Goal: Information Seeking & Learning: Understand process/instructions

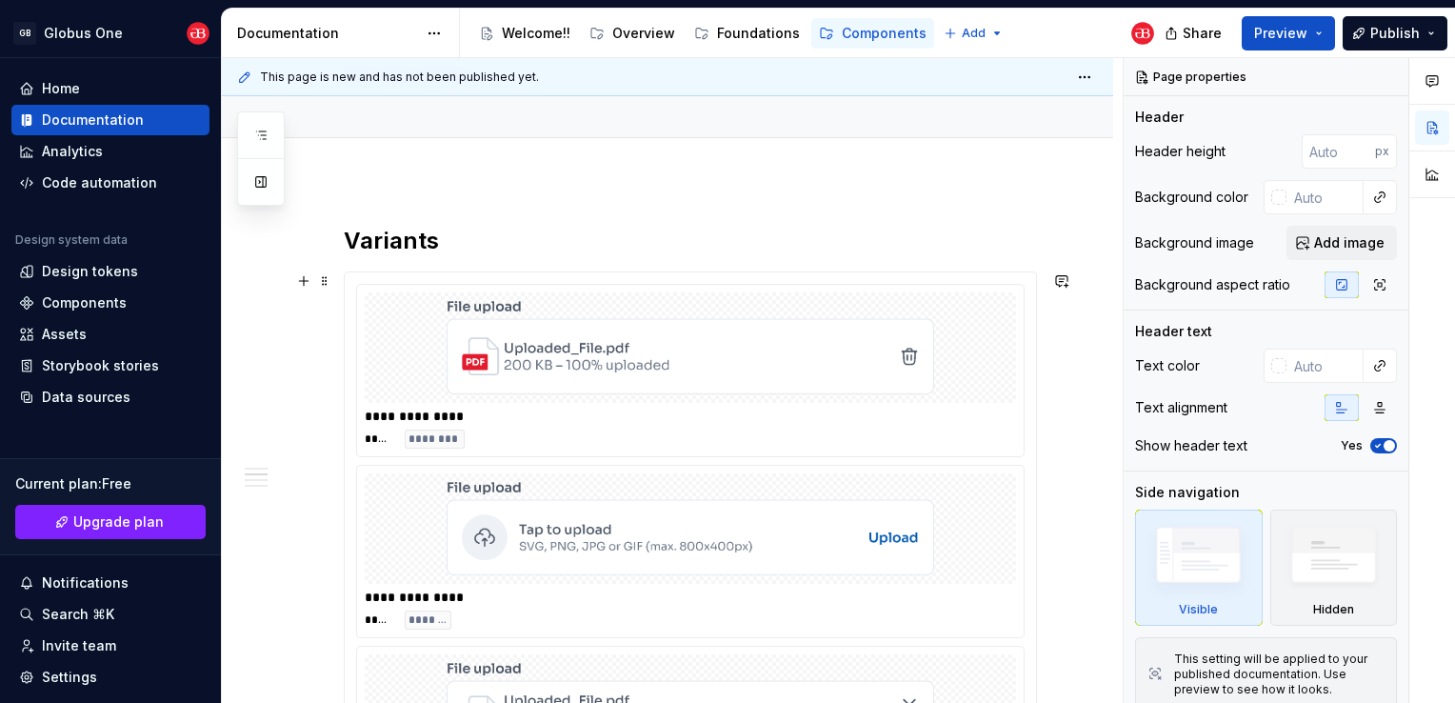
scroll to position [95, 0]
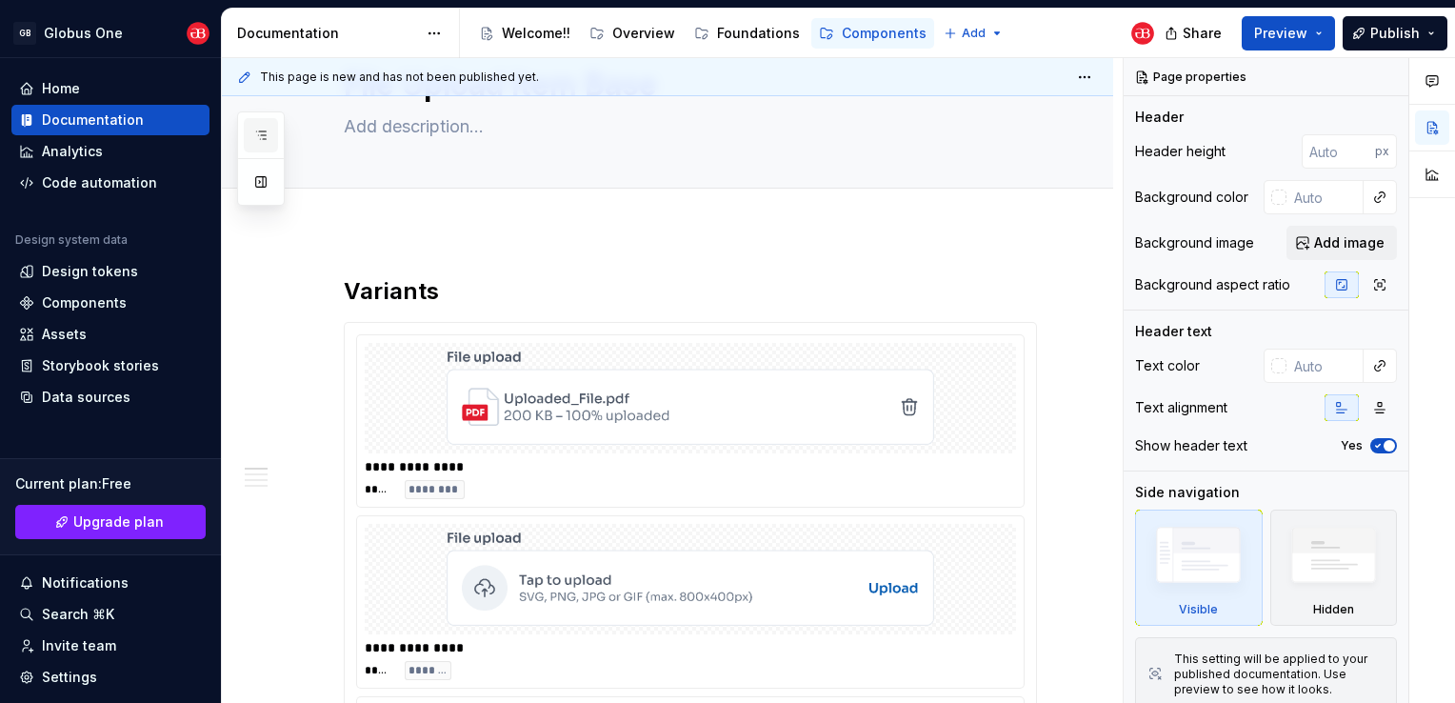
click at [253, 136] on icon "button" at bounding box center [260, 135] width 15 height 15
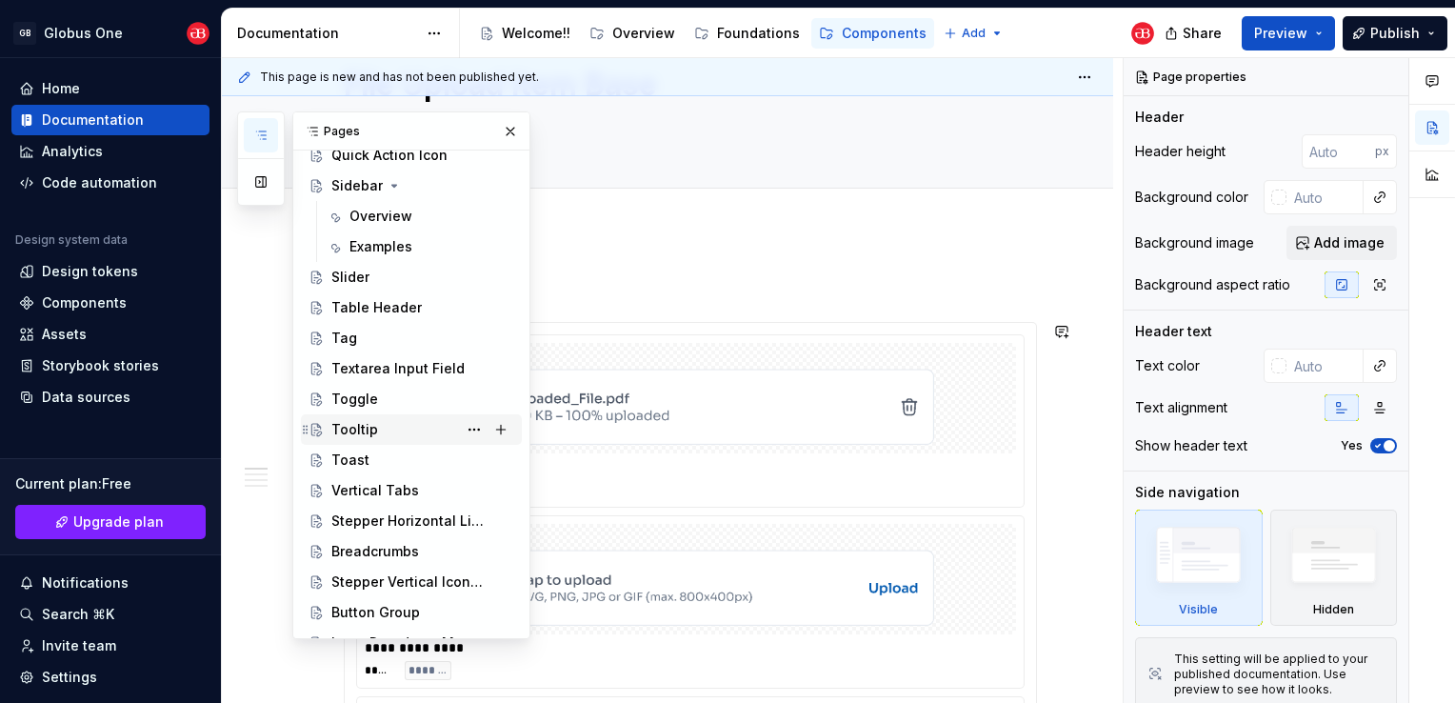
scroll to position [1047, 0]
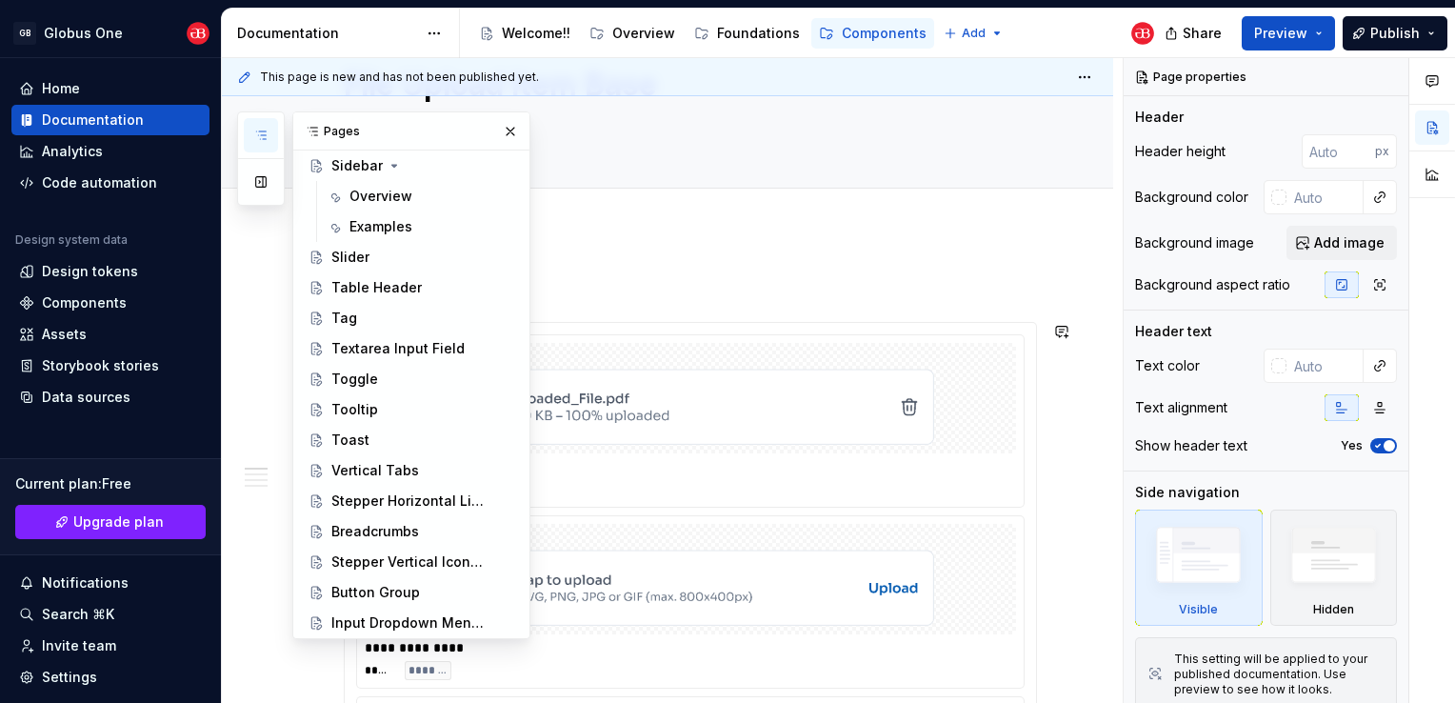
click at [369, 380] on div "Toggle" at bounding box center [354, 378] width 47 height 19
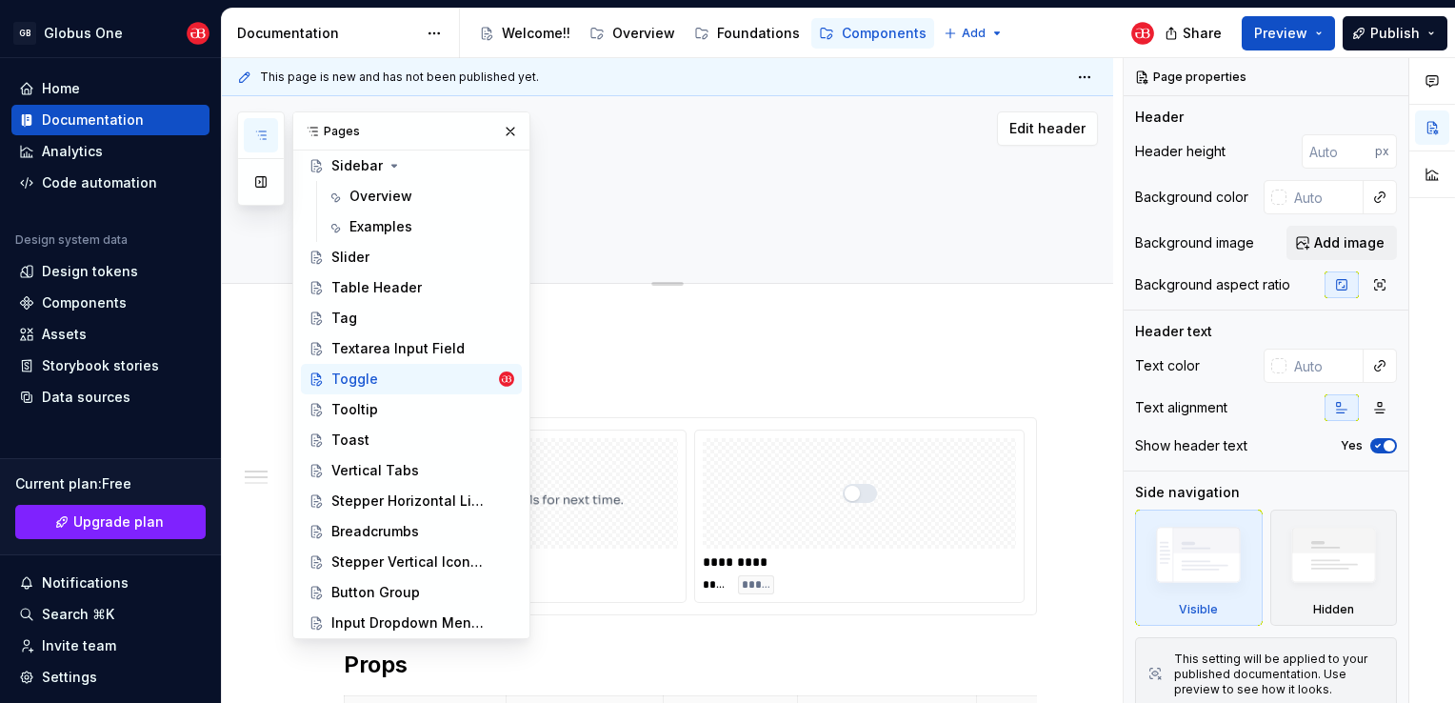
drag, startPoint x: 503, startPoint y: 137, endPoint x: 534, endPoint y: 143, distance: 31.9
click at [503, 137] on button "button" at bounding box center [510, 131] width 27 height 27
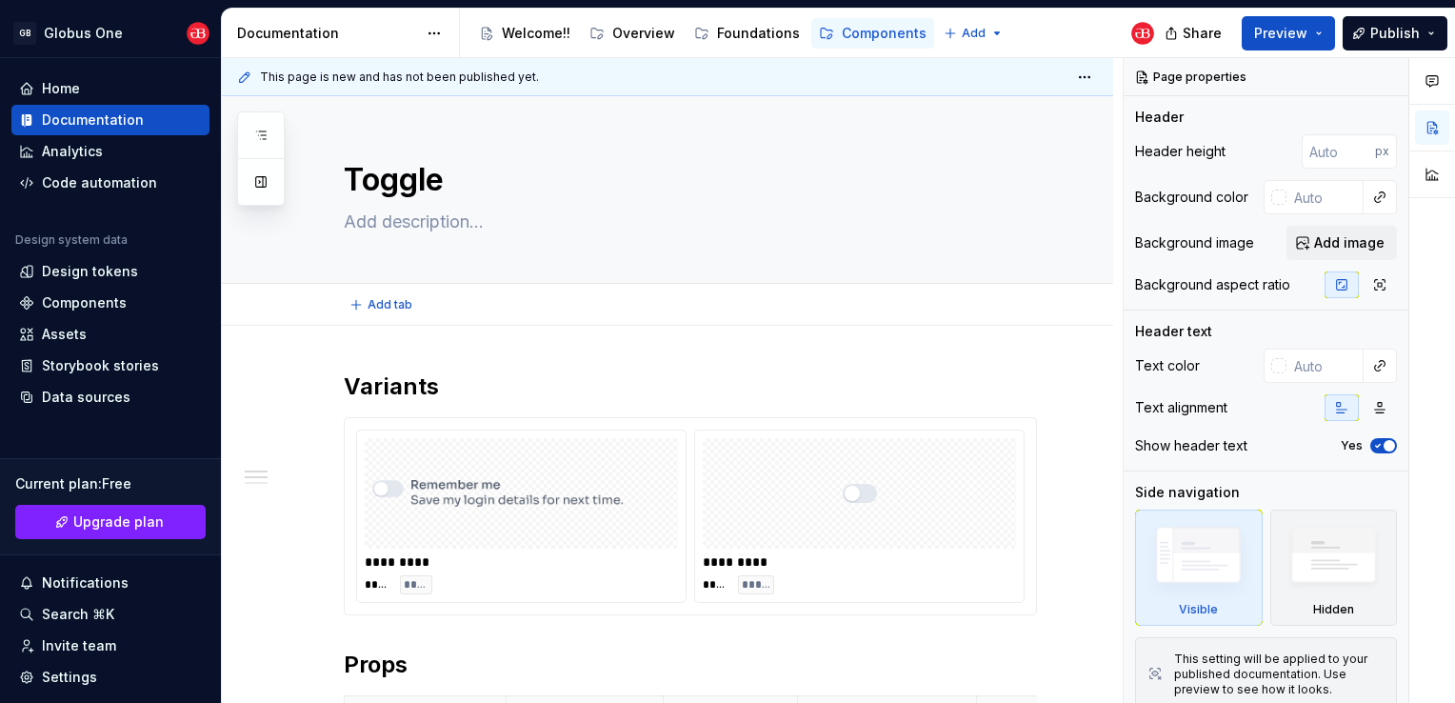
type textarea "*"
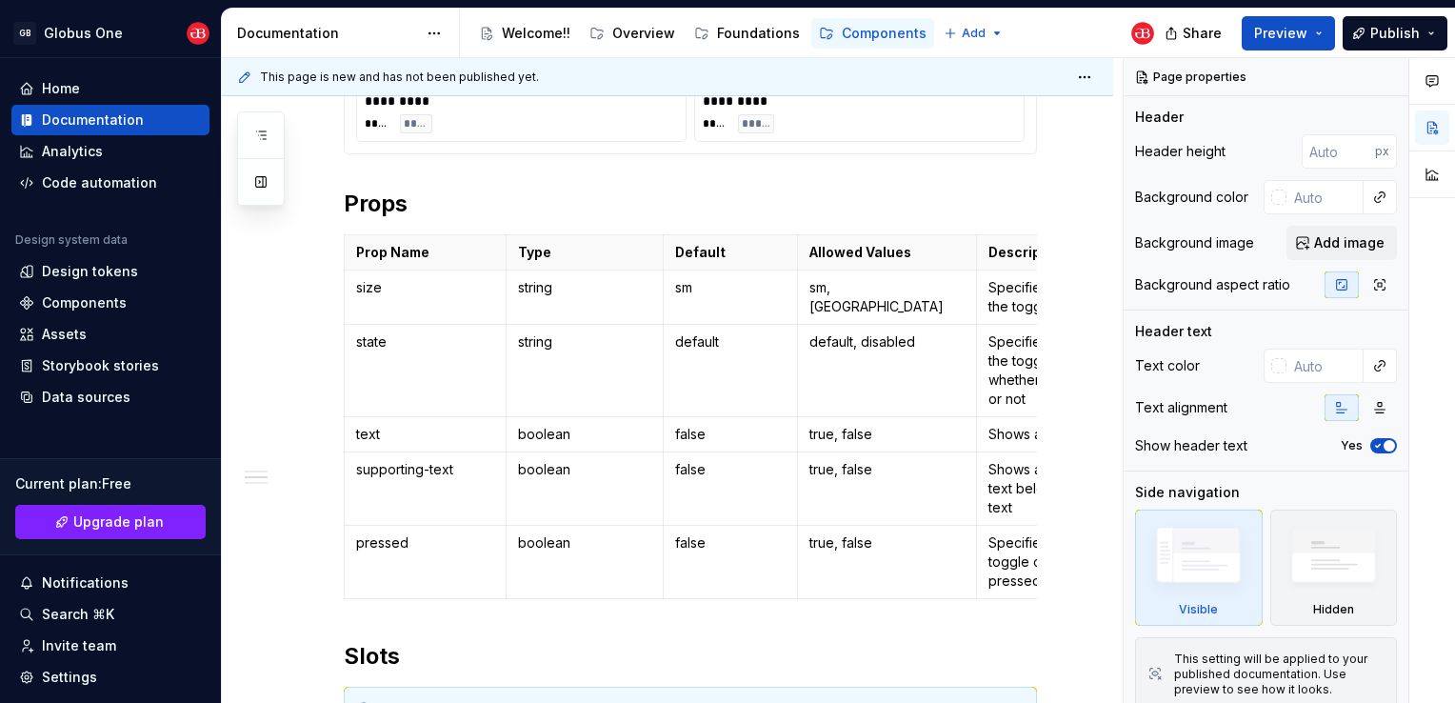
scroll to position [679, 0]
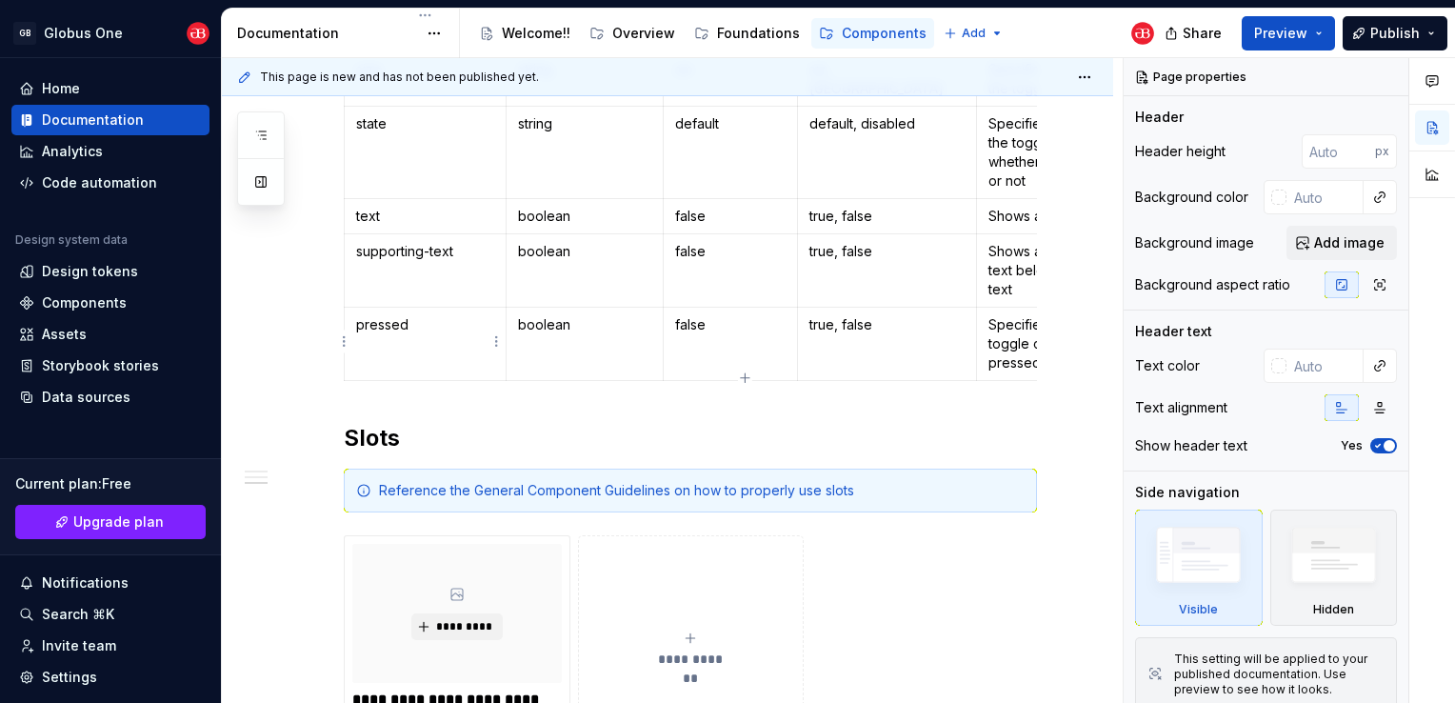
click at [344, 349] on html "GB Globus One Home Documentation Analytics Code automation Design system data D…" at bounding box center [727, 351] width 1455 height 703
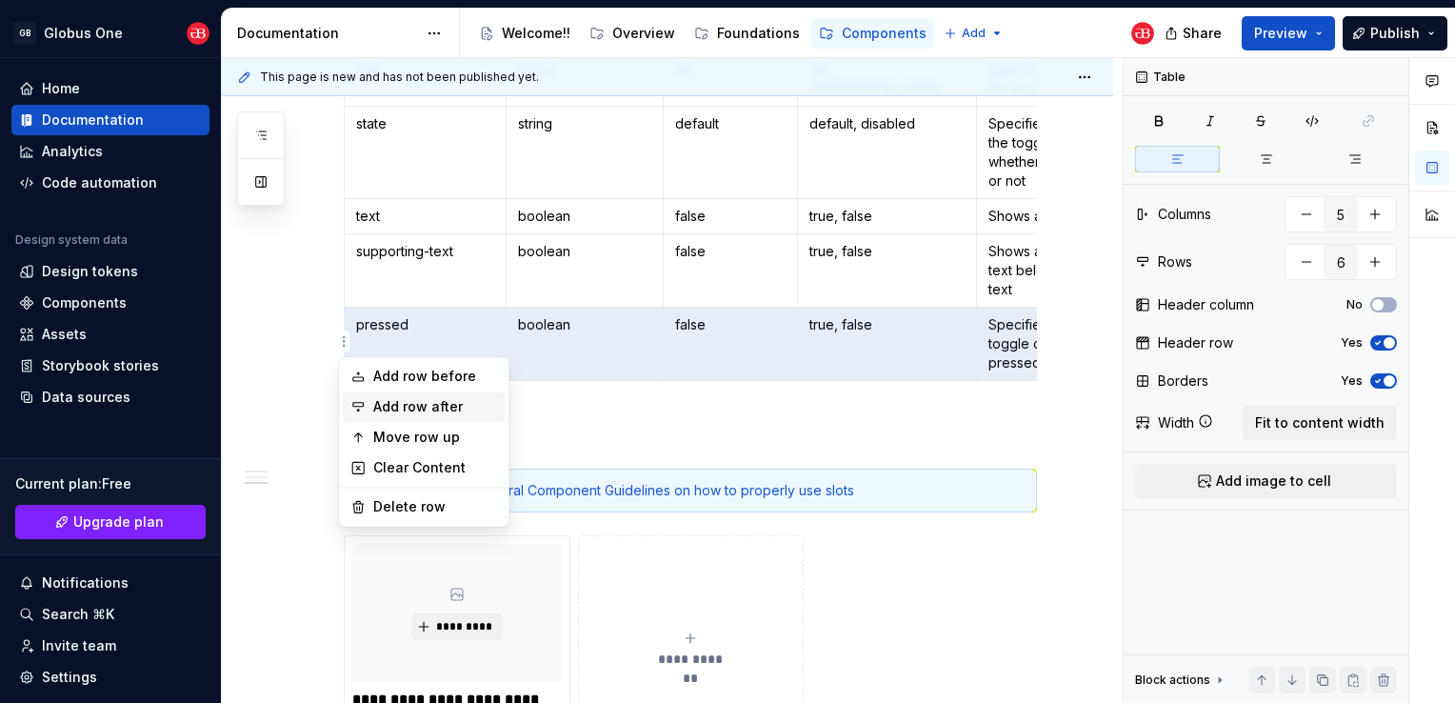
click at [411, 404] on div "Add row after" at bounding box center [435, 406] width 124 height 19
type input "7"
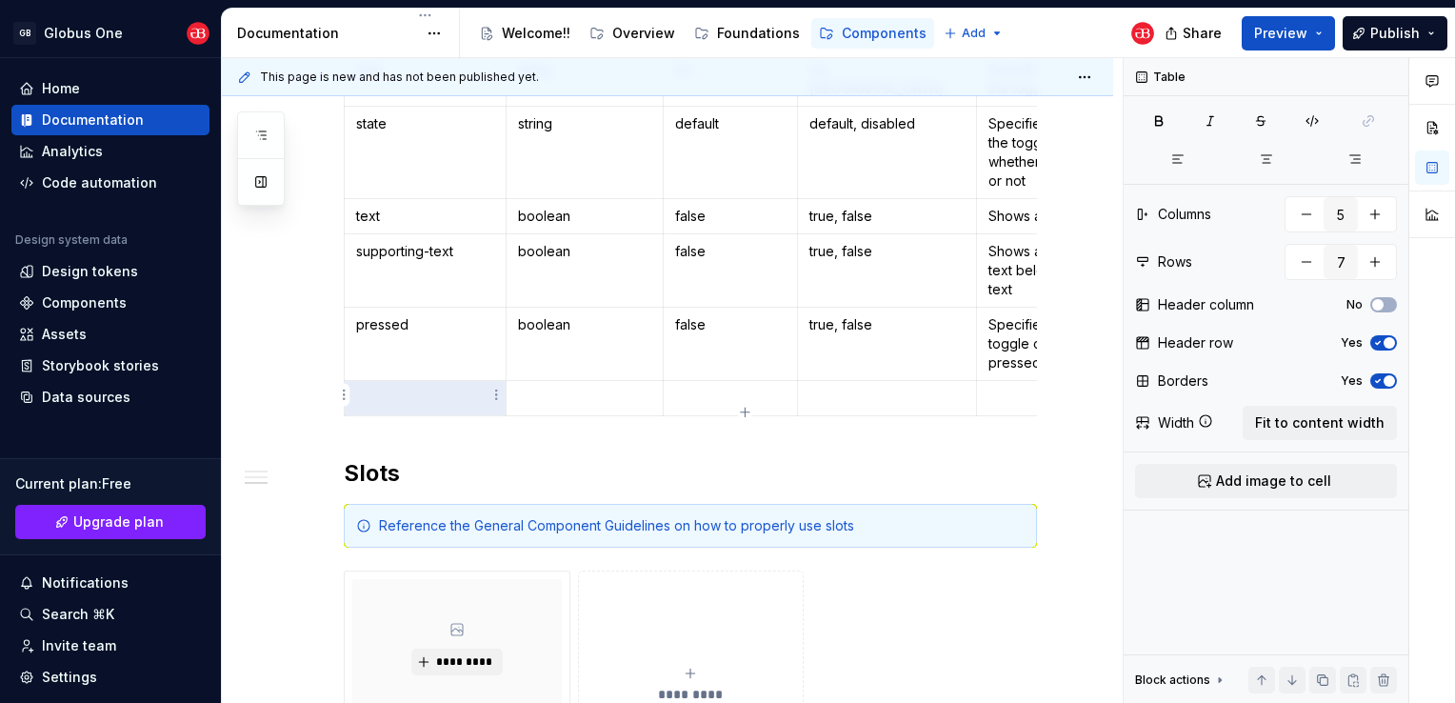
click at [429, 393] on p at bounding box center [425, 398] width 138 height 19
click at [548, 399] on p at bounding box center [584, 398] width 133 height 19
click at [727, 396] on p at bounding box center [730, 398] width 111 height 19
click at [870, 389] on p at bounding box center [886, 398] width 155 height 19
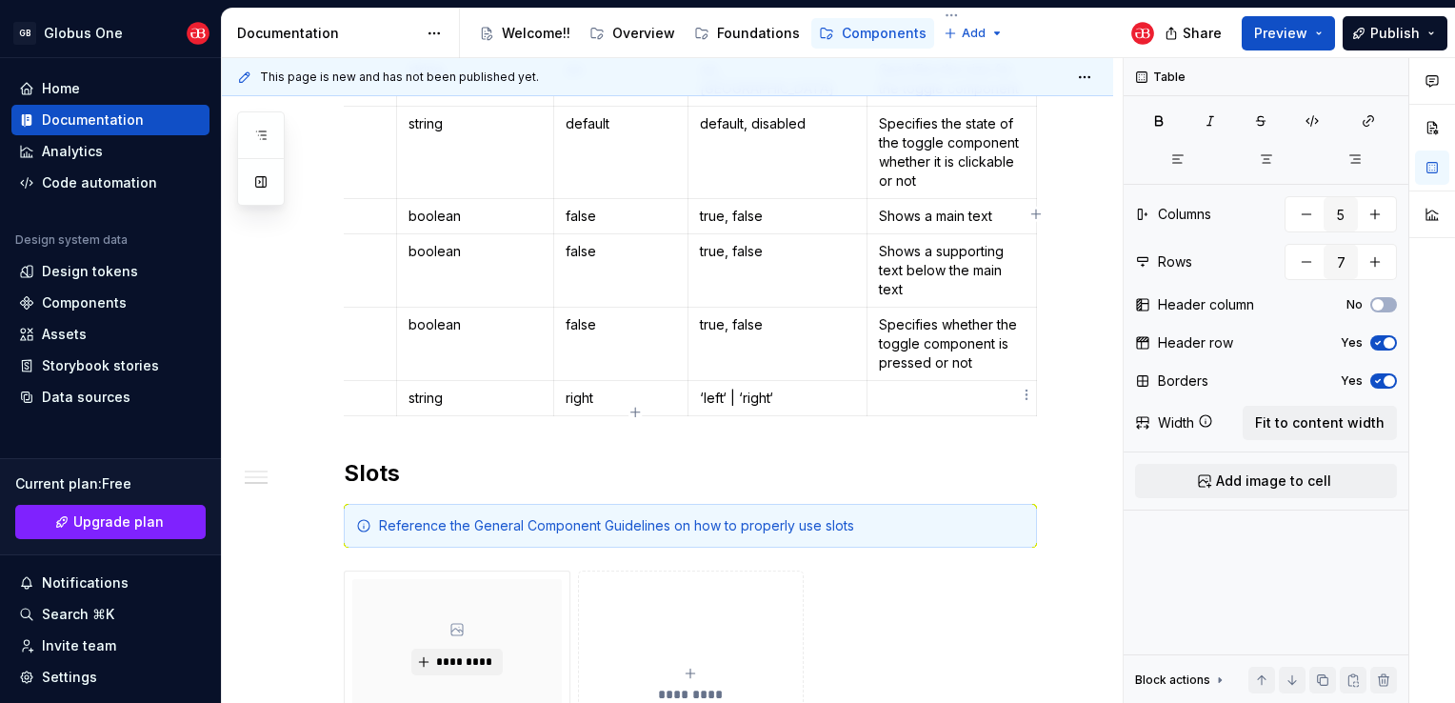
click at [952, 390] on p at bounding box center [952, 398] width 146 height 19
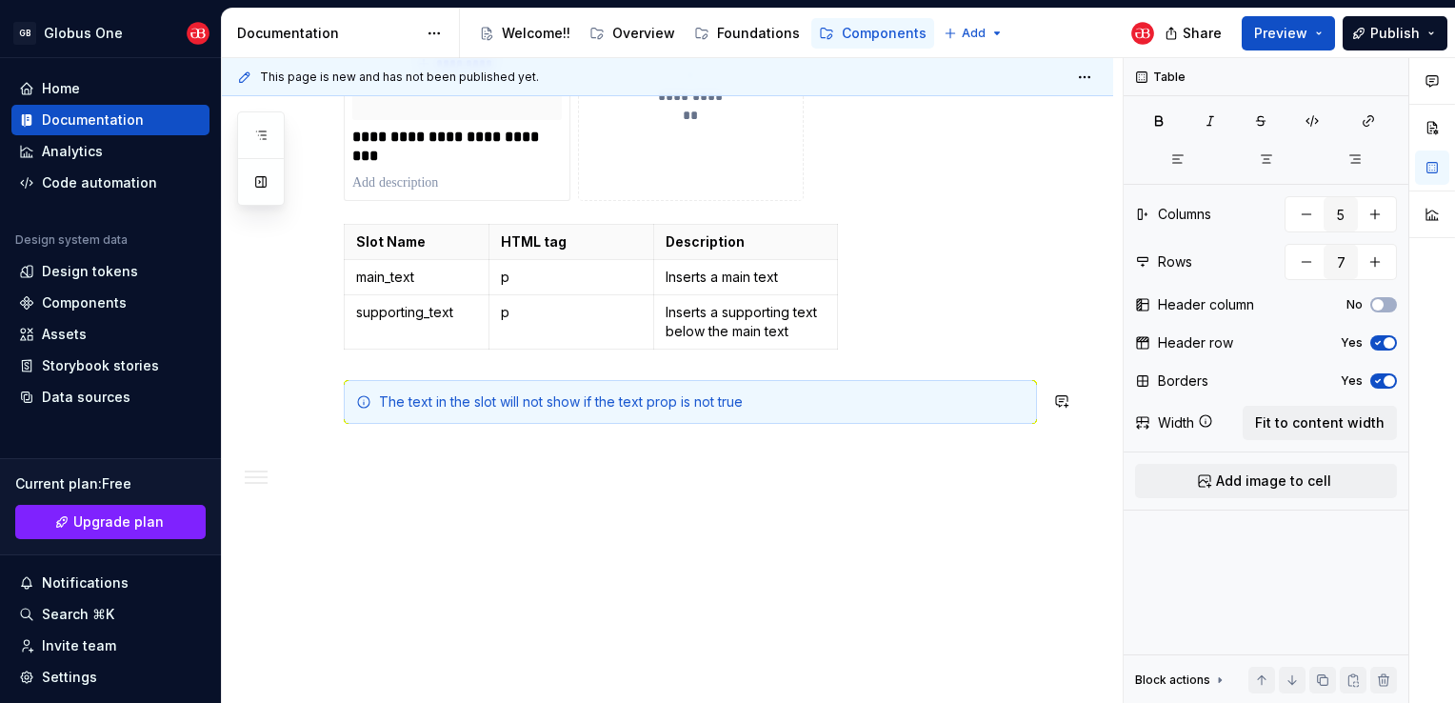
scroll to position [1229, 0]
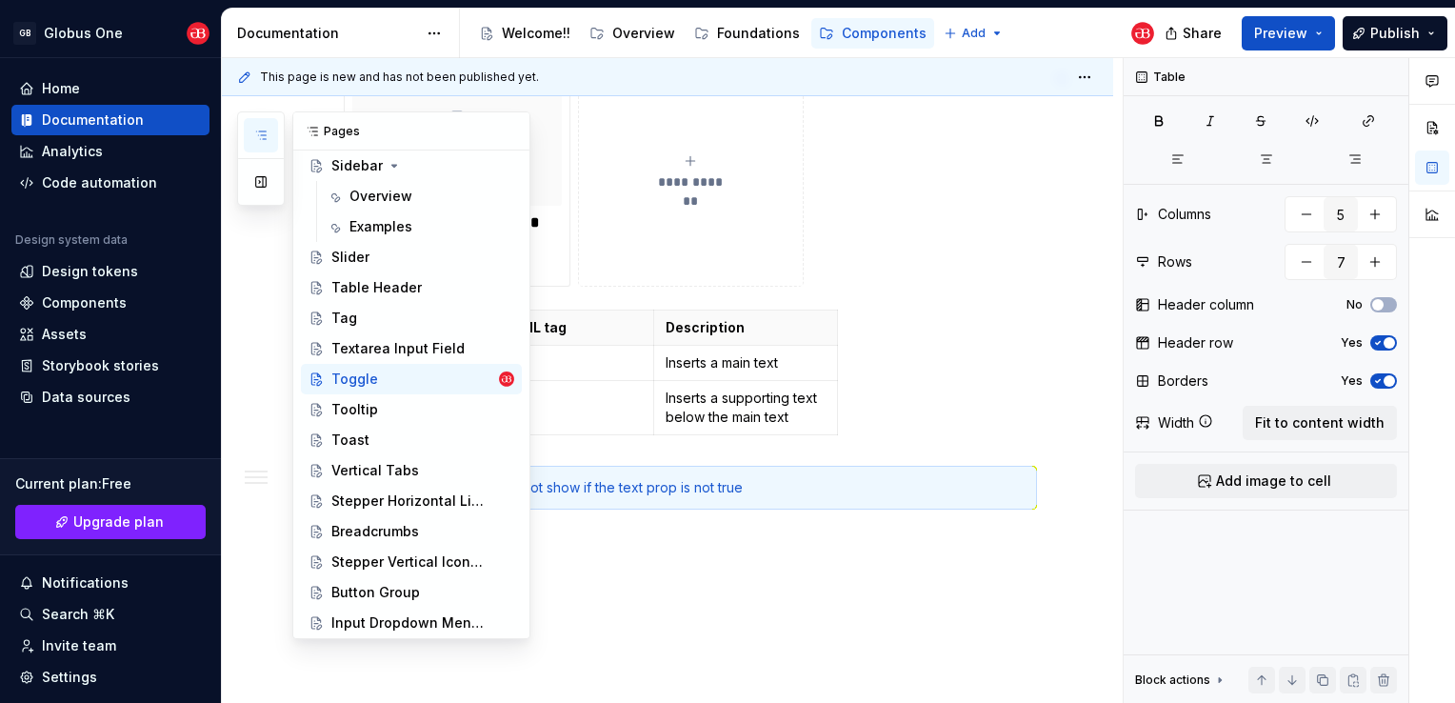
click at [263, 139] on icon "button" at bounding box center [260, 135] width 15 height 15
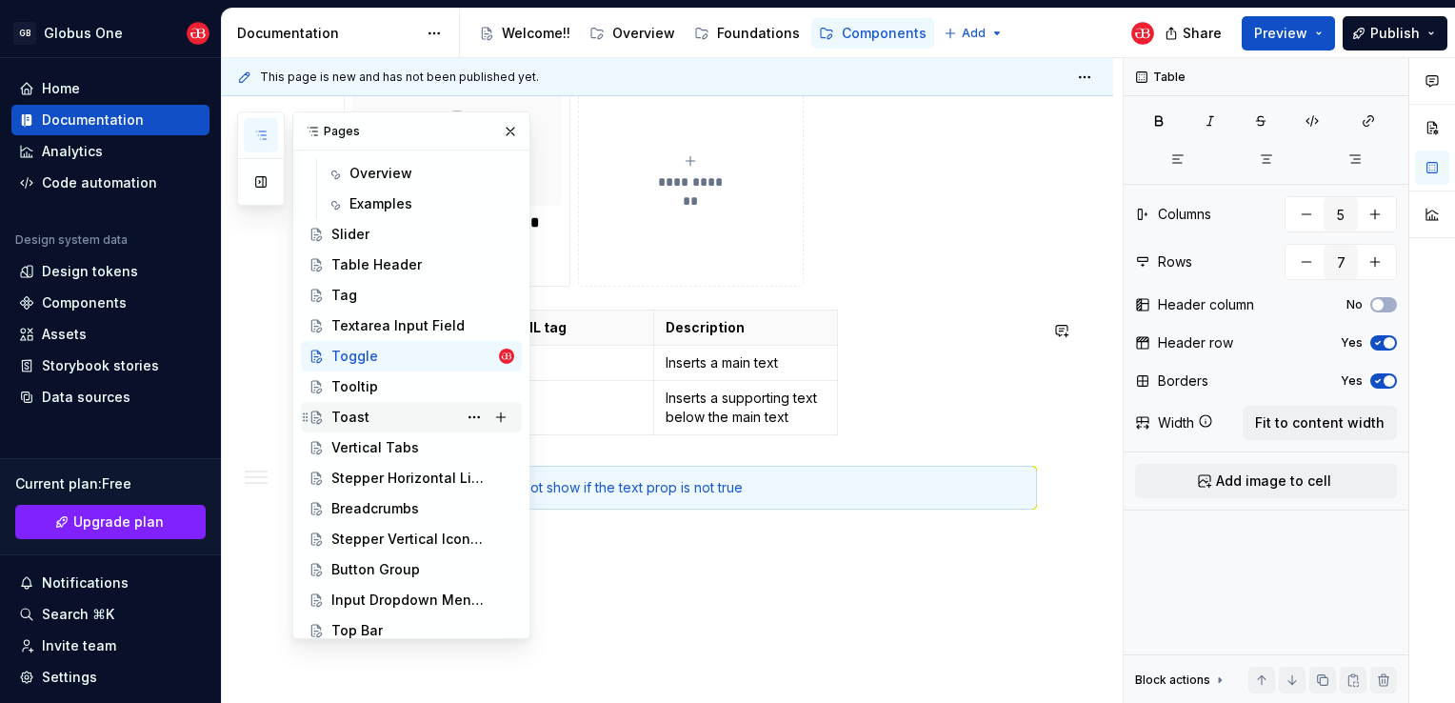
scroll to position [1082, 0]
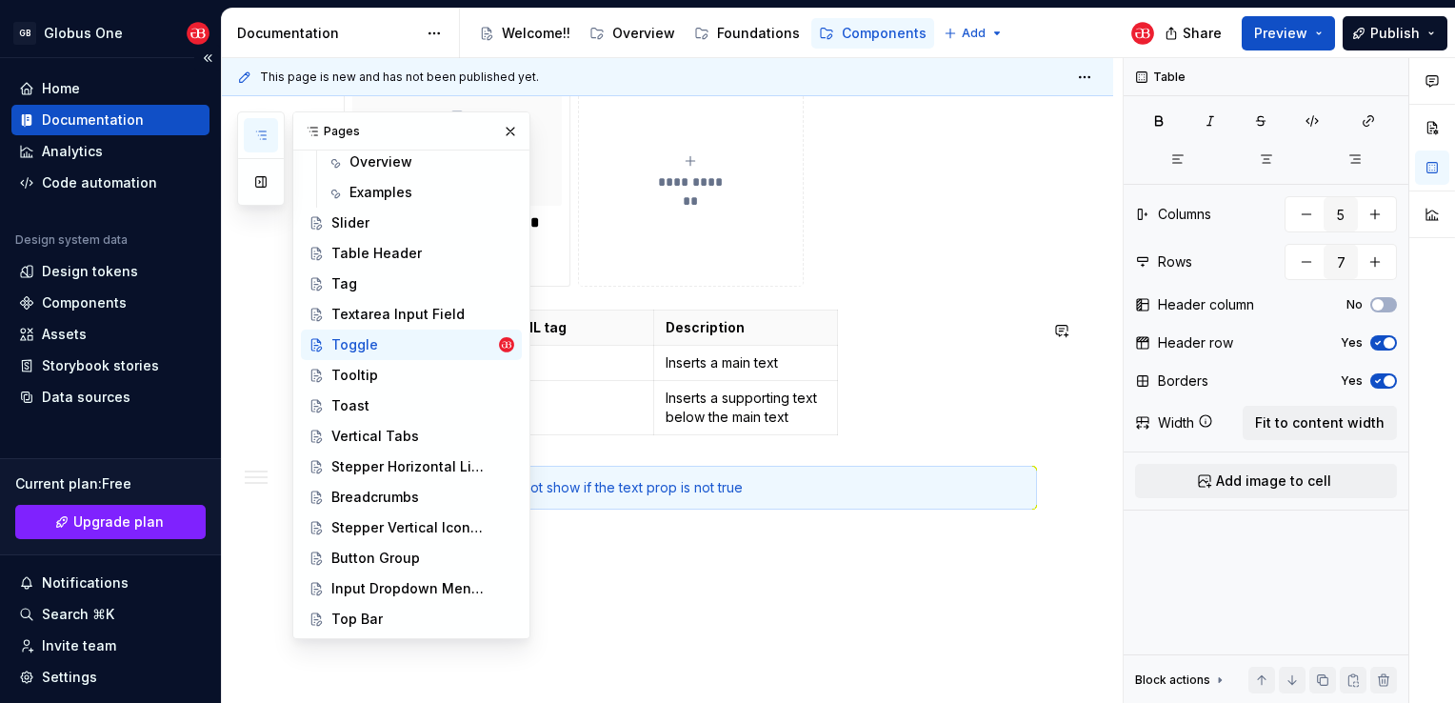
drag, startPoint x: 375, startPoint y: 439, endPoint x: 160, endPoint y: 466, distance: 216.8
click at [375, 439] on div "Vertical Tabs" at bounding box center [375, 436] width 88 height 19
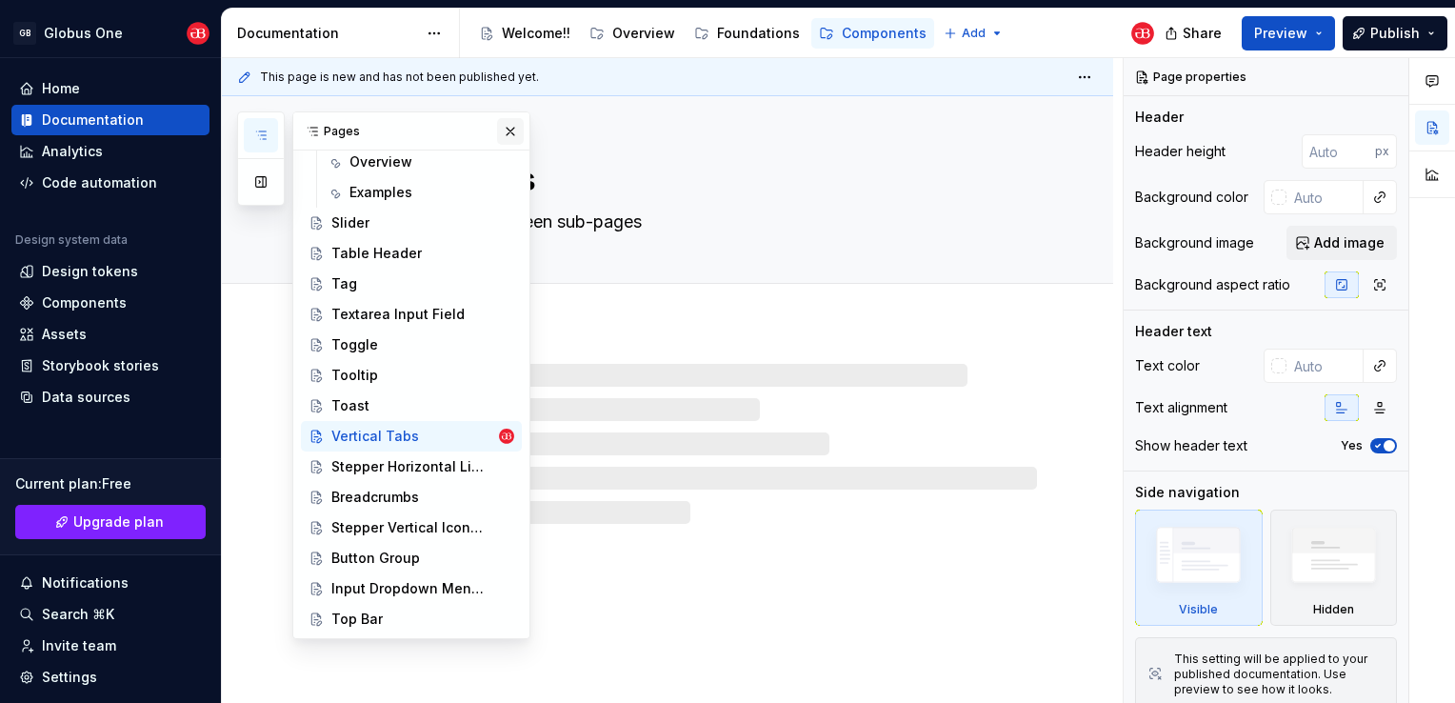
click at [501, 137] on button "button" at bounding box center [510, 131] width 27 height 27
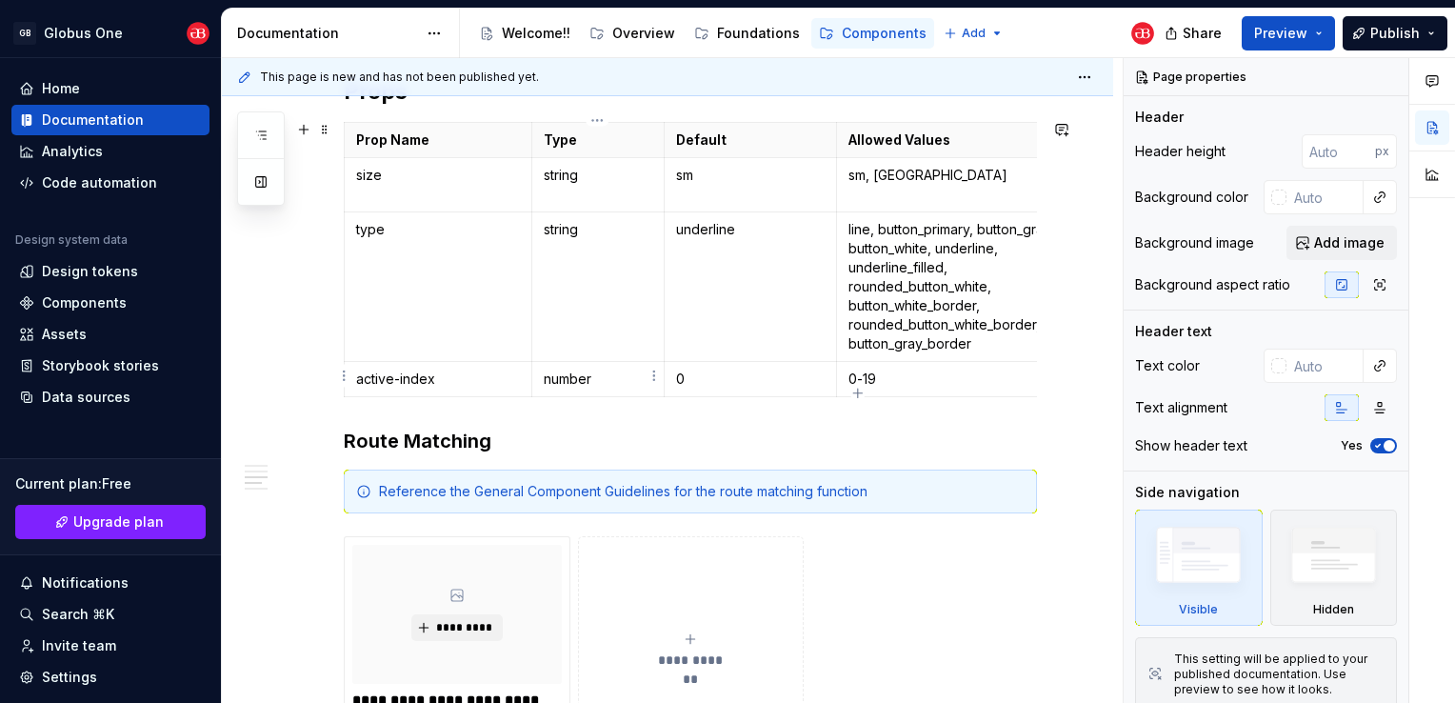
scroll to position [1455, 0]
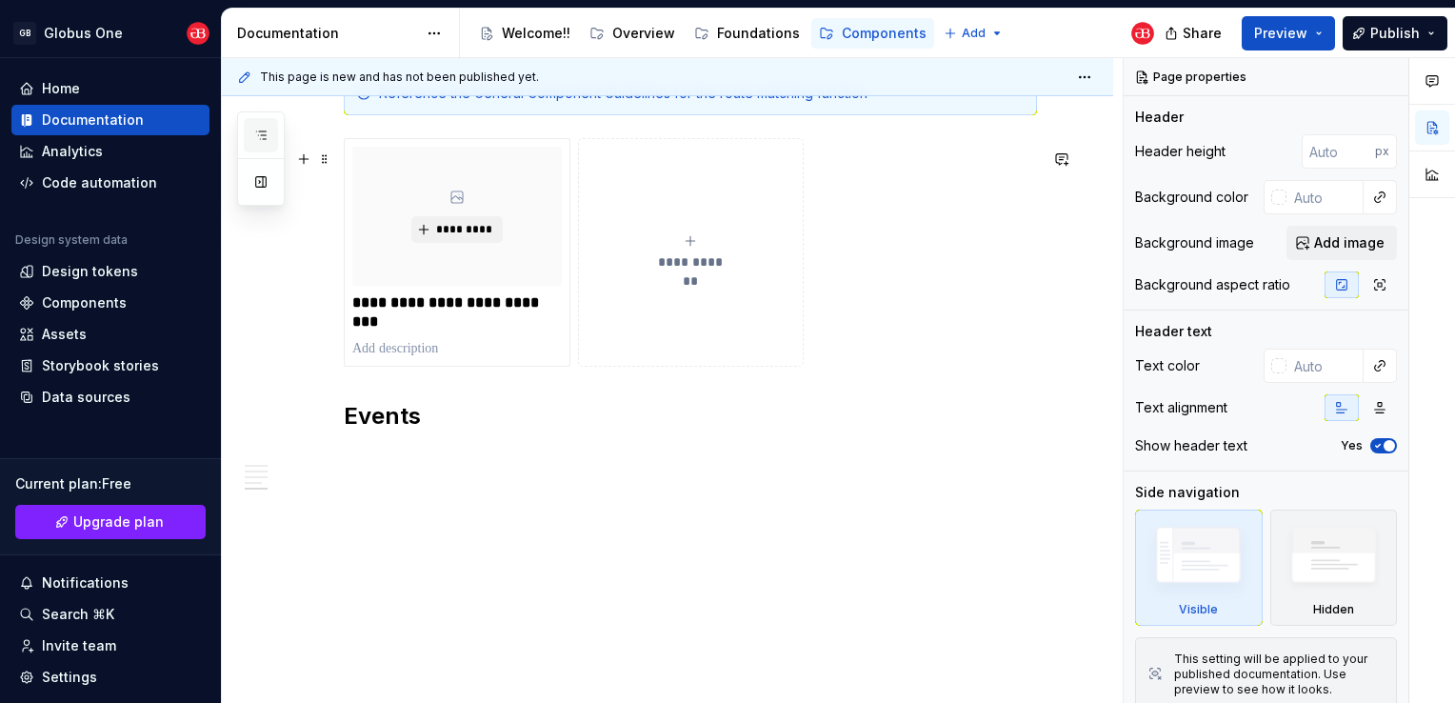
click at [267, 135] on icon "button" at bounding box center [260, 135] width 15 height 15
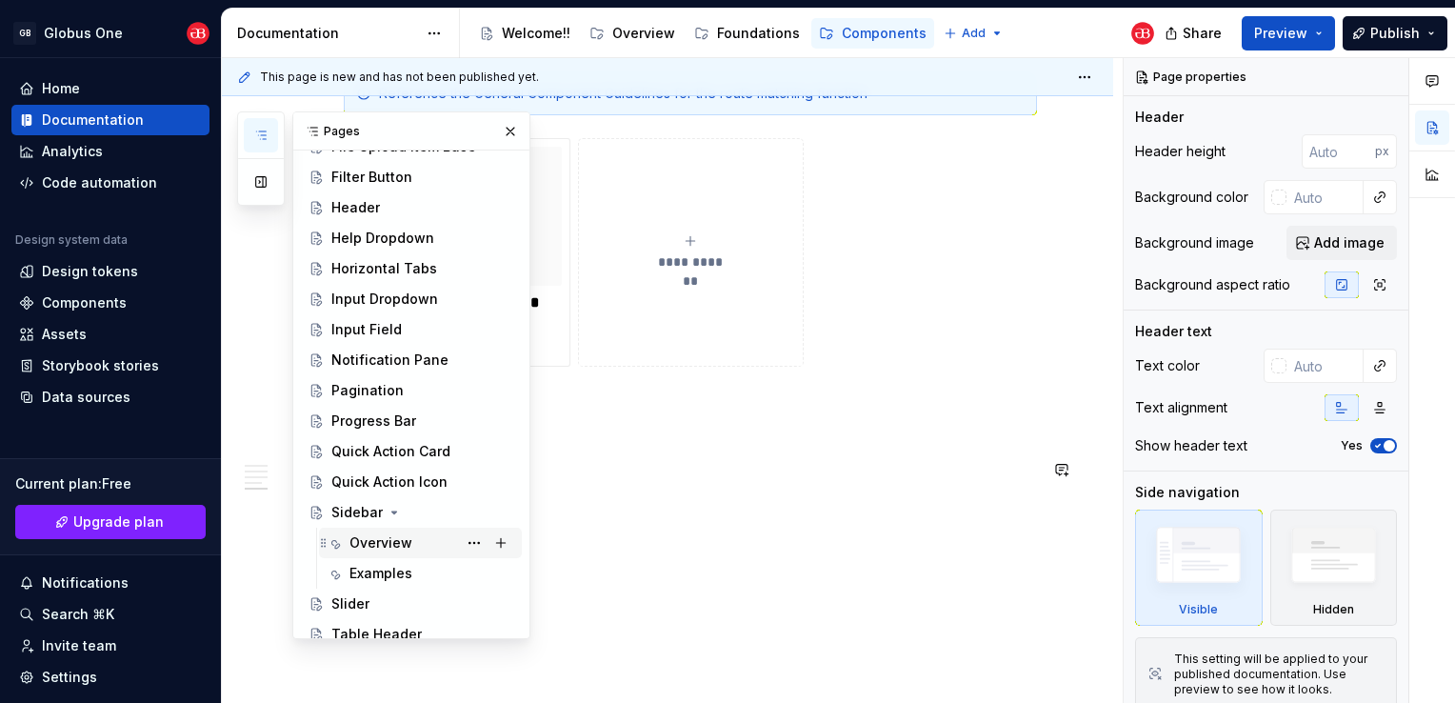
scroll to position [701, 0]
click at [377, 384] on div "Pagination" at bounding box center [367, 390] width 72 height 19
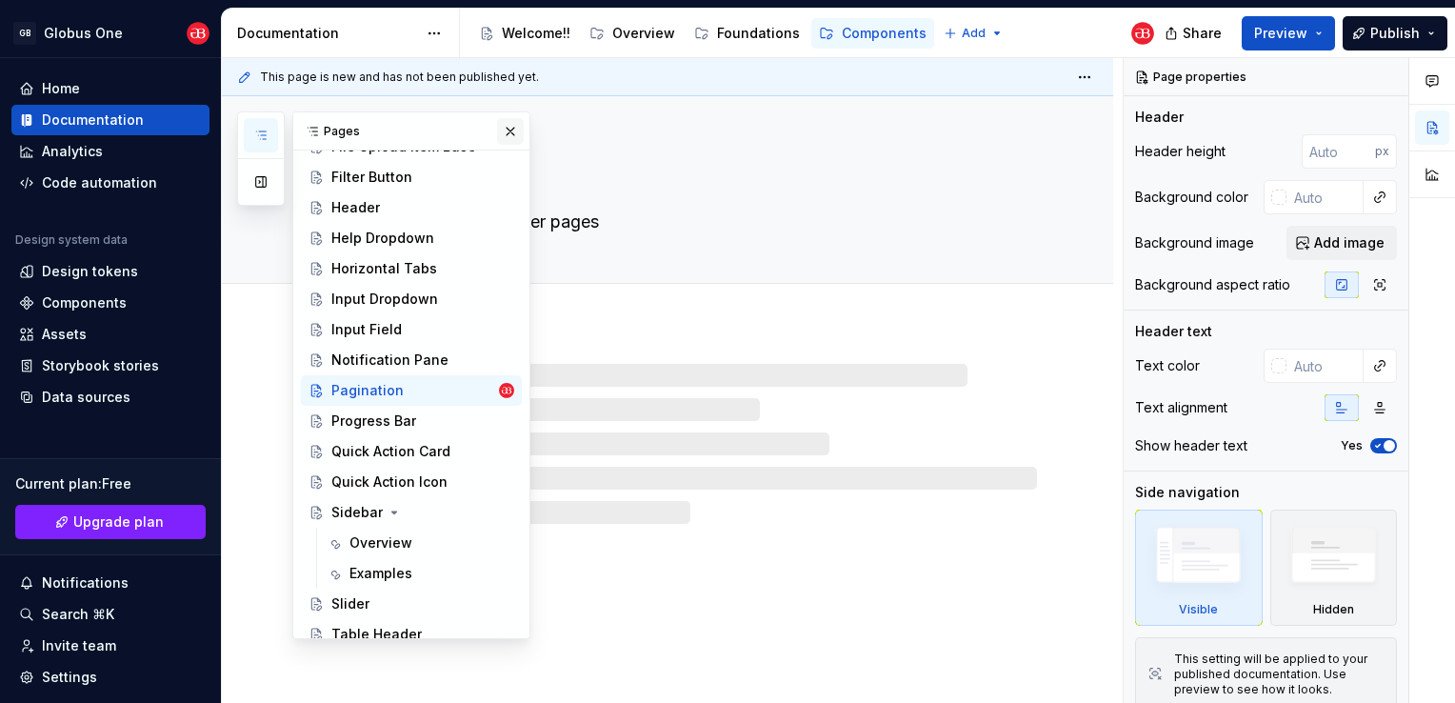
click at [502, 131] on button "button" at bounding box center [510, 131] width 27 height 27
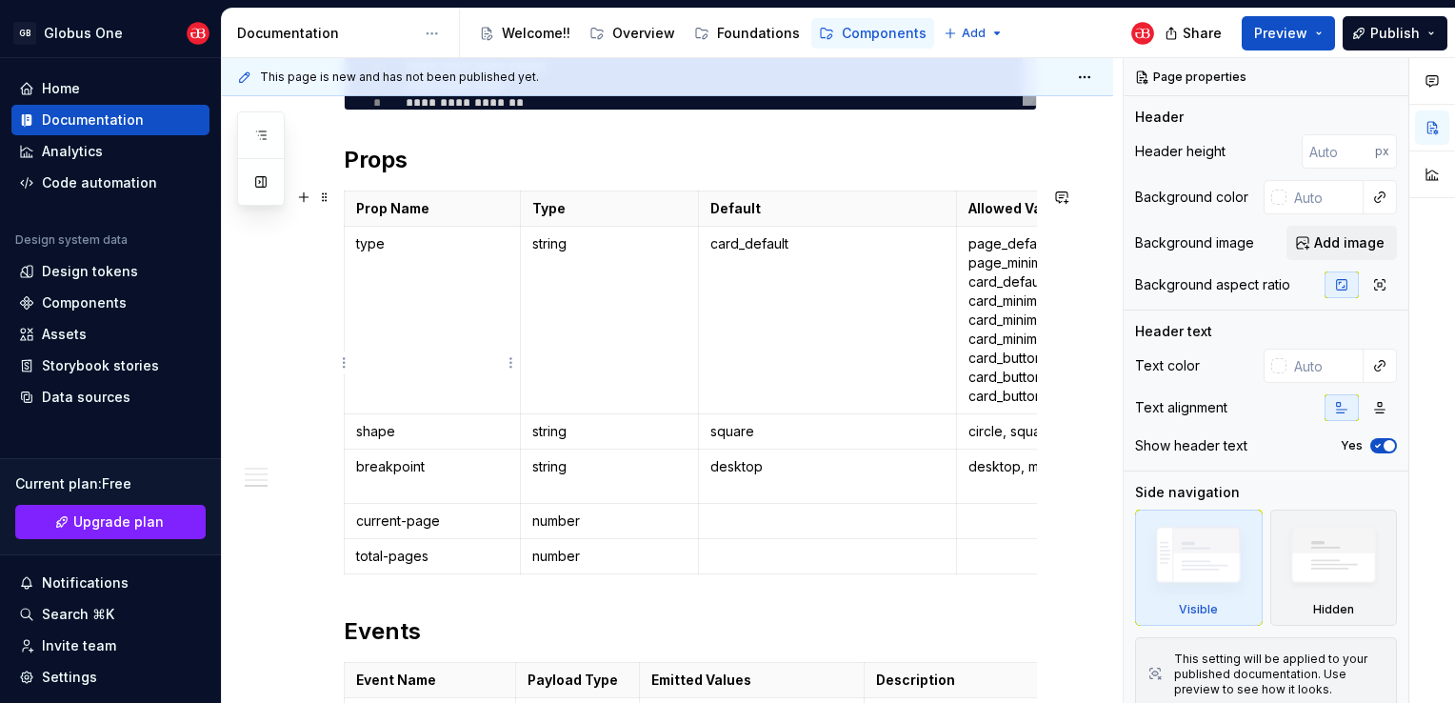
scroll to position [1874, 0]
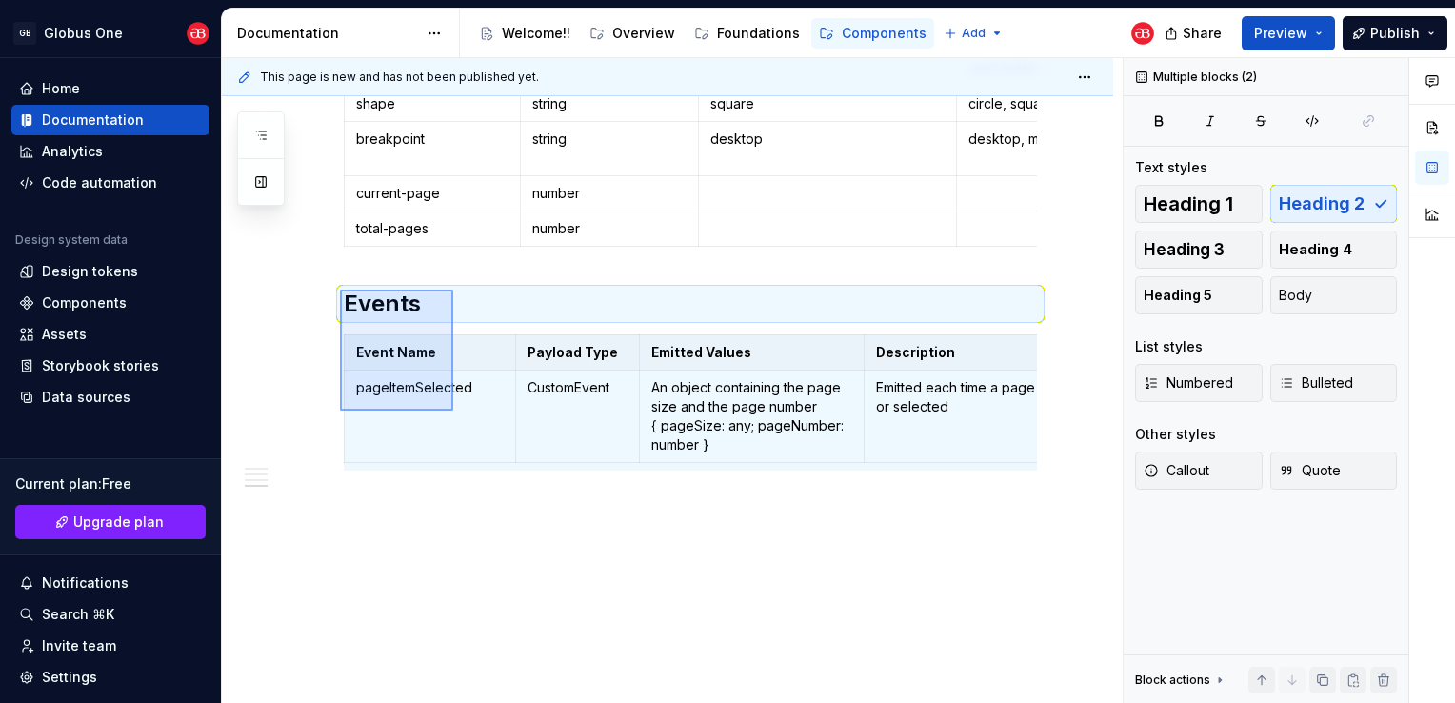
drag, startPoint x: 340, startPoint y: 289, endPoint x: 455, endPoint y: 415, distance: 170.5
click at [455, 415] on div "**********" at bounding box center [672, 381] width 901 height 646
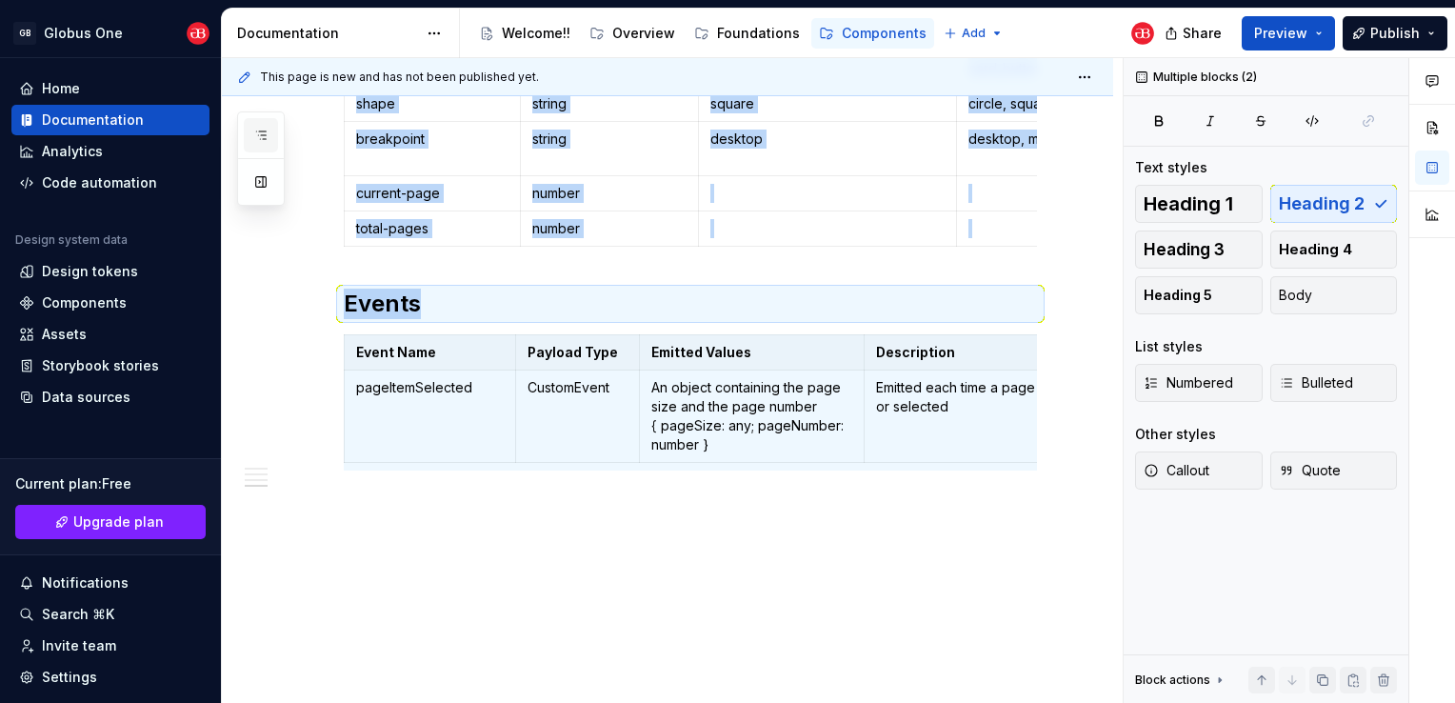
click at [251, 141] on button "button" at bounding box center [261, 135] width 34 height 34
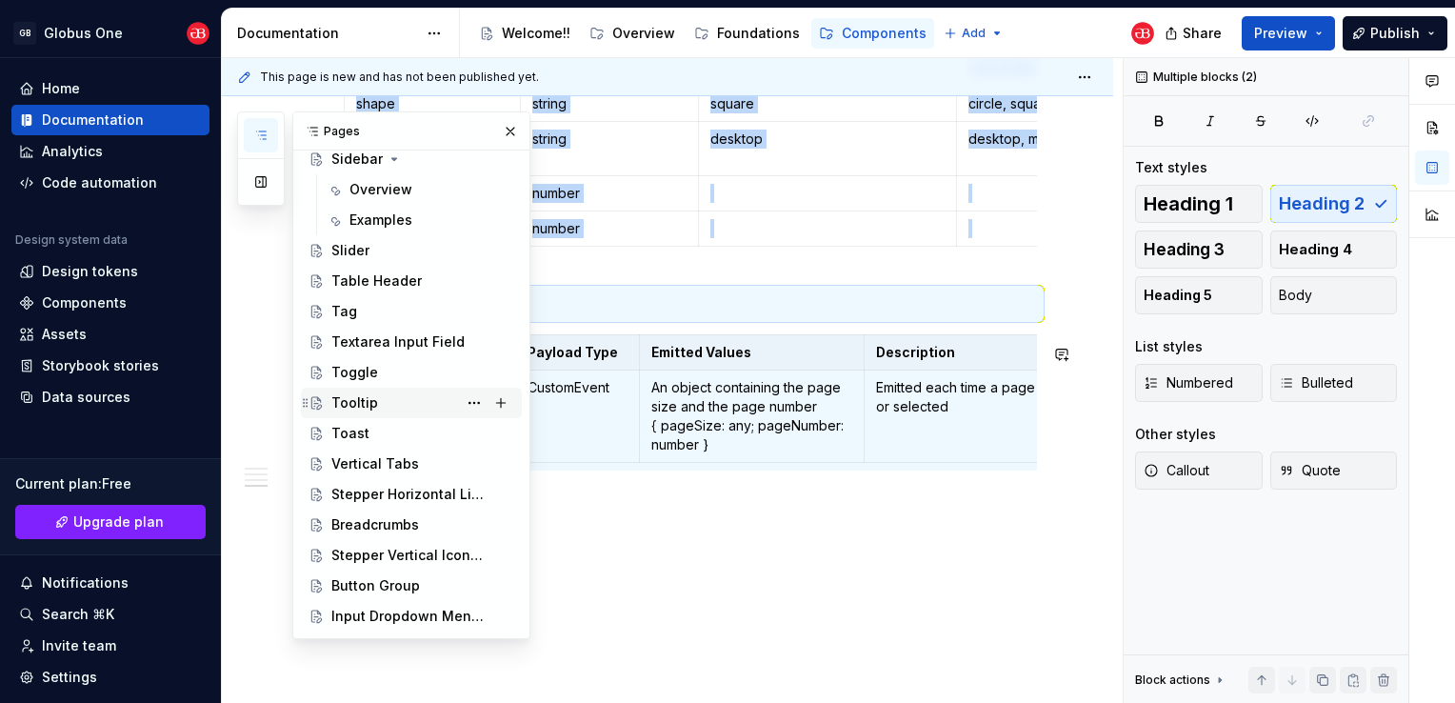
scroll to position [1082, 0]
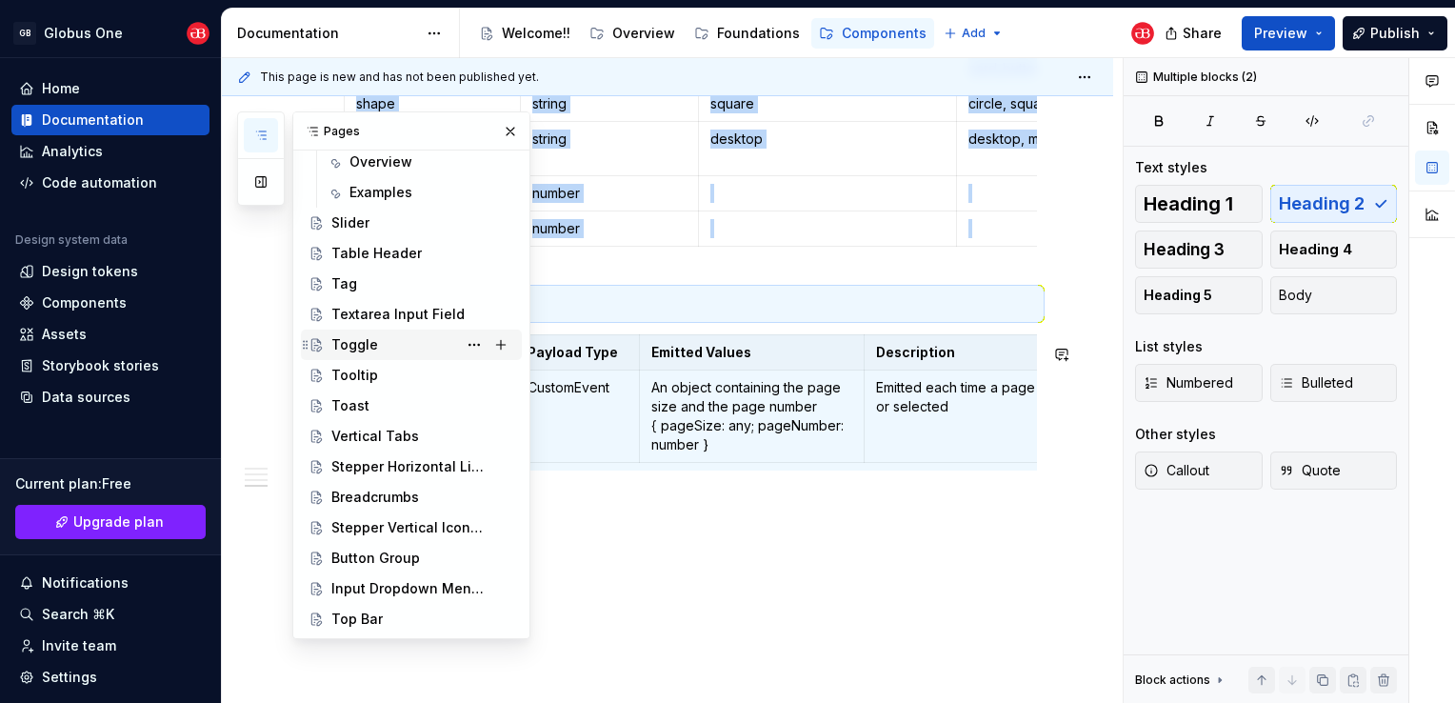
click at [360, 350] on div "Toggle" at bounding box center [354, 344] width 47 height 19
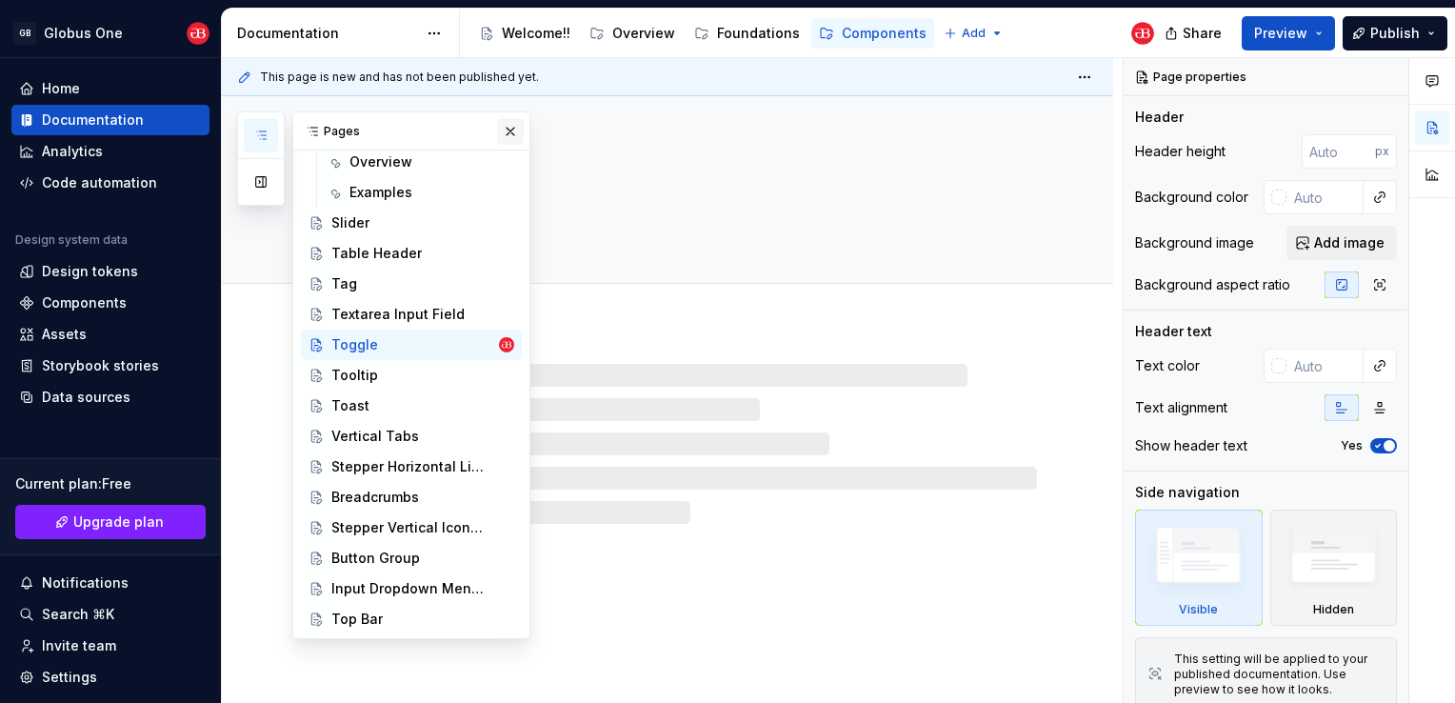
click at [506, 139] on button "button" at bounding box center [510, 131] width 27 height 27
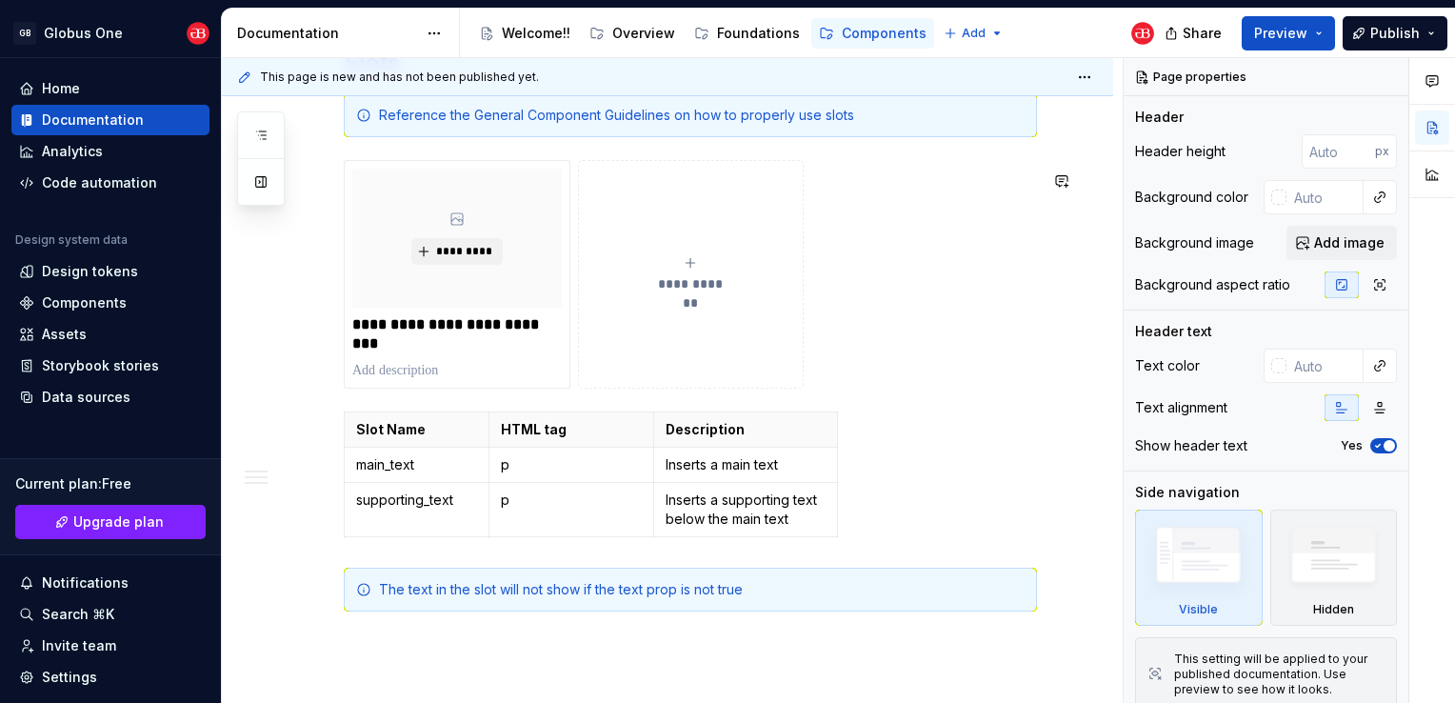
scroll to position [1325, 0]
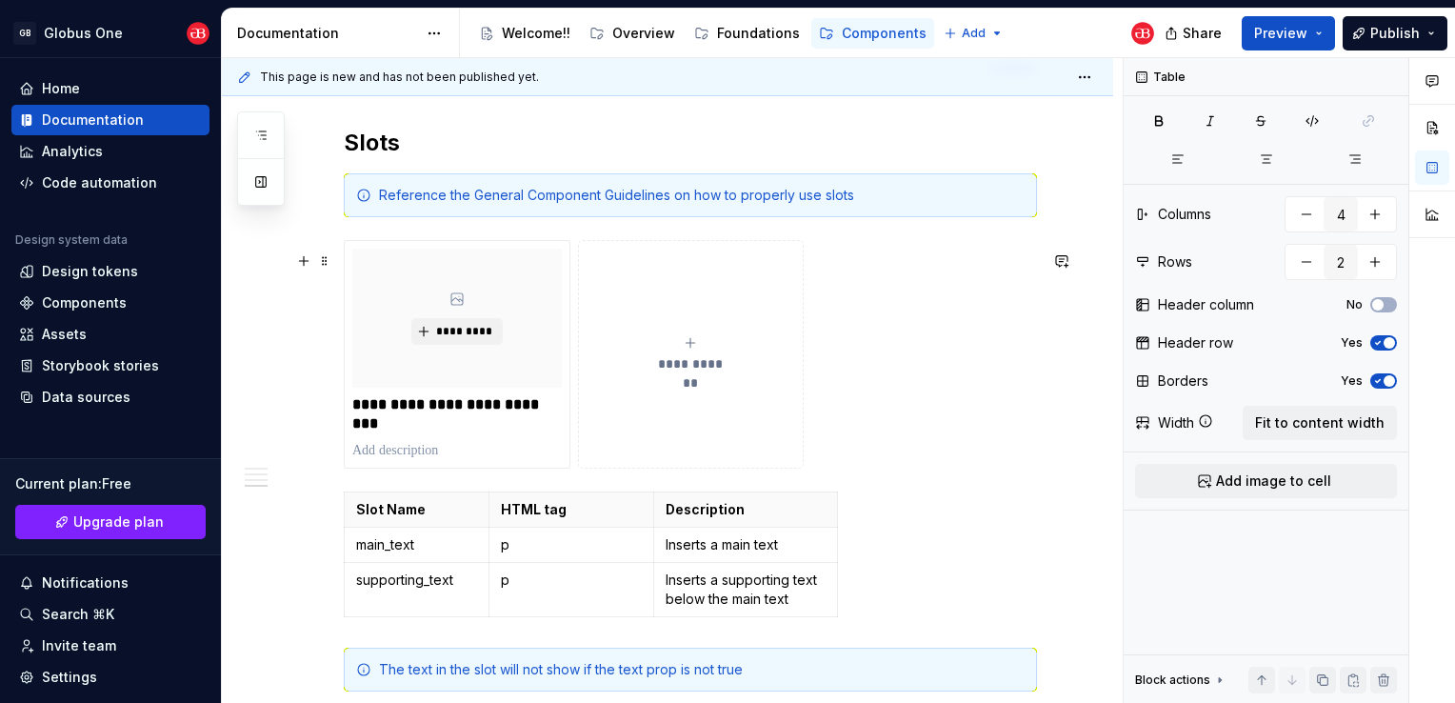
scroll to position [1524, 0]
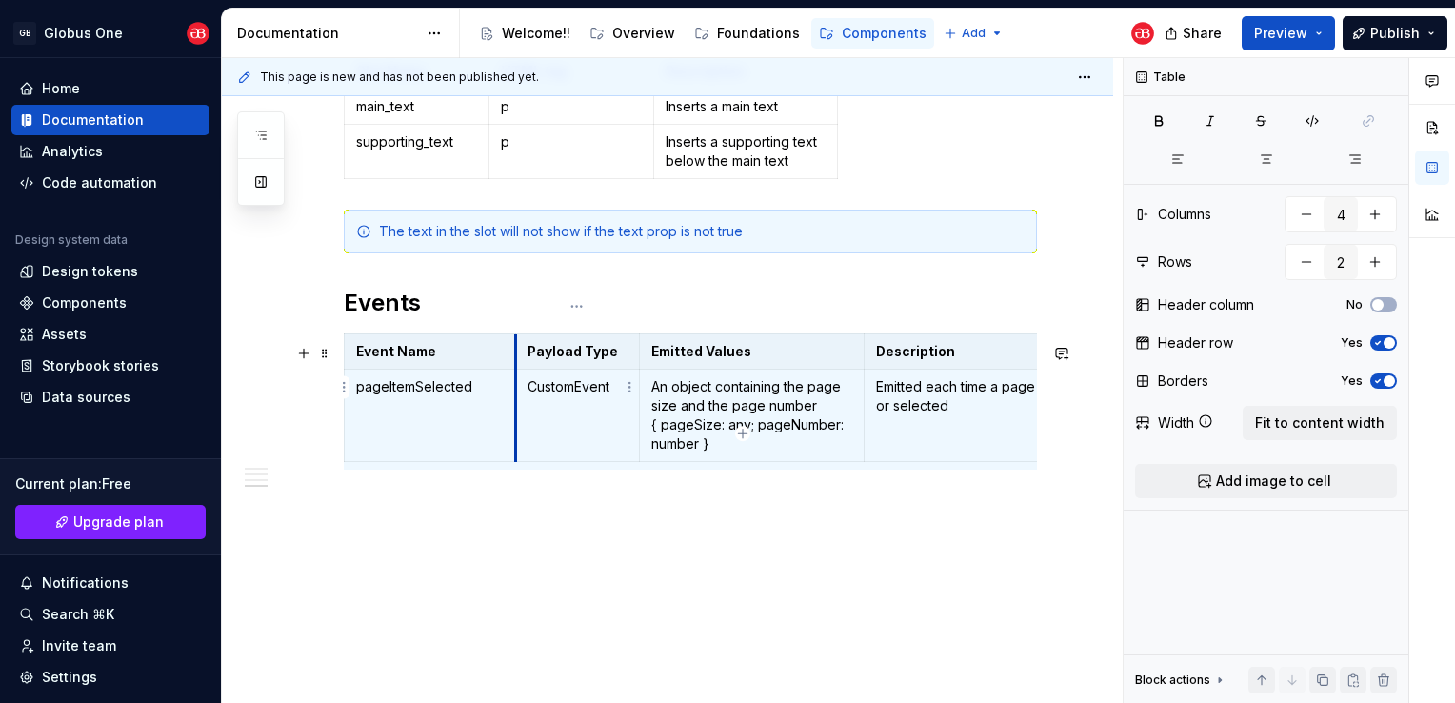
type textarea "*"
click at [442, 369] on td "pageItemSelected" at bounding box center [430, 415] width 171 height 92
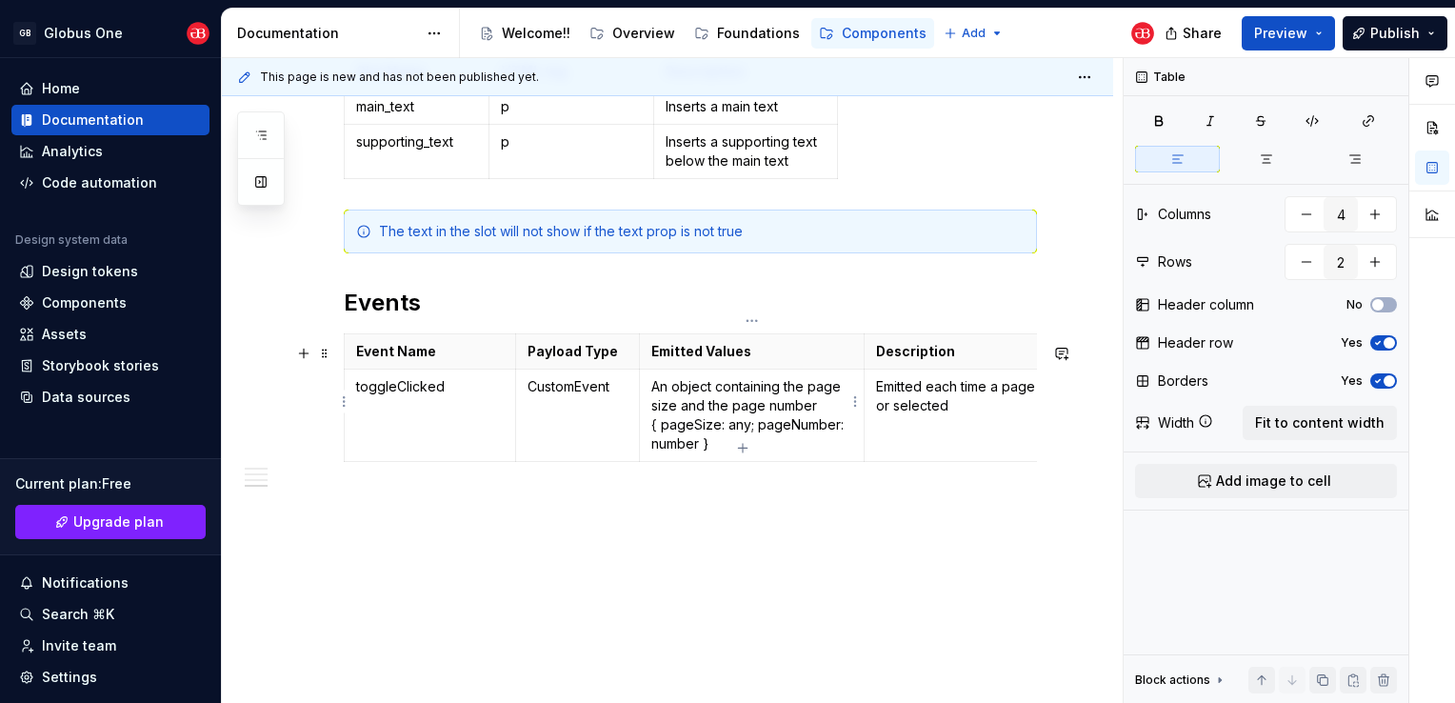
click at [753, 396] on p "An object containing the page size and the page number { pageSize: any; pageNum…" at bounding box center [752, 415] width 202 height 76
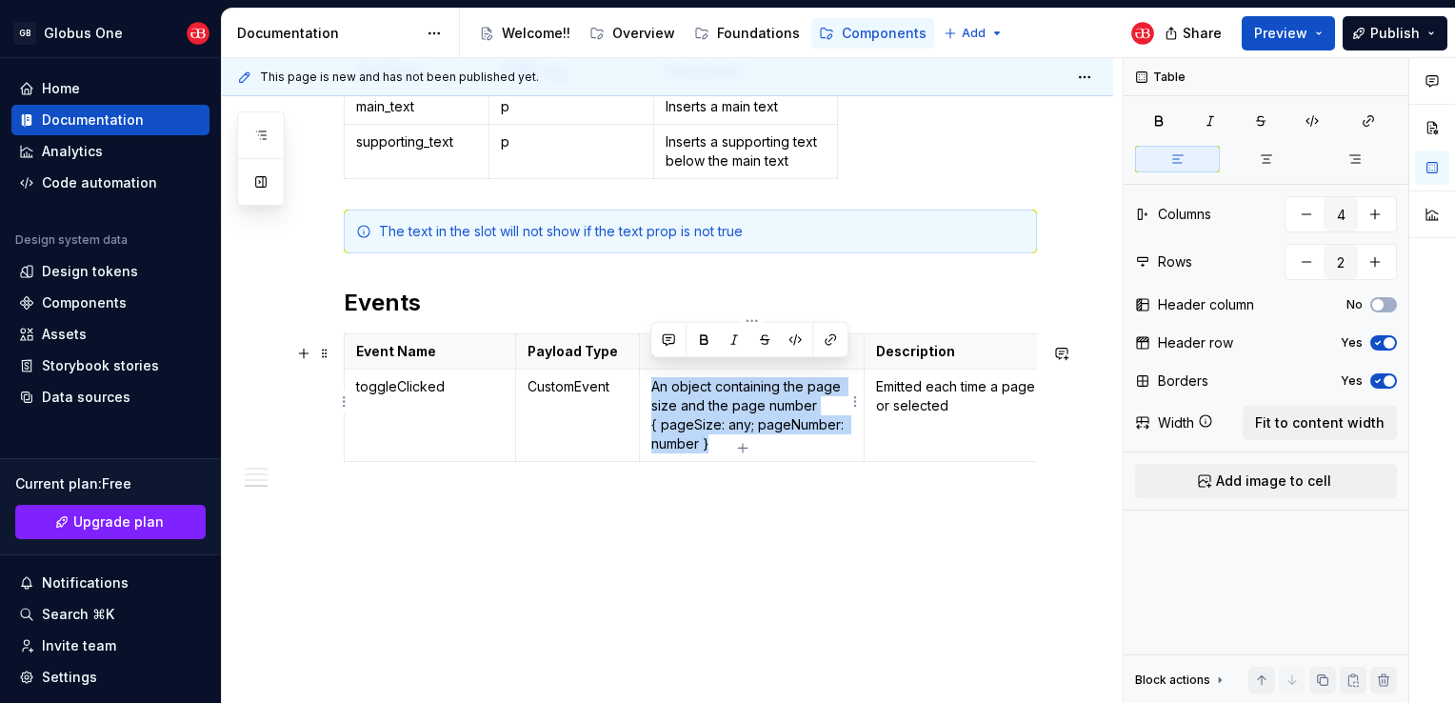
drag, startPoint x: 722, startPoint y: 429, endPoint x: 765, endPoint y: 372, distance: 71.4
click at [647, 369] on td "An object containing the page size and the page number { pageSize: any; pageNum…" at bounding box center [752, 415] width 226 height 92
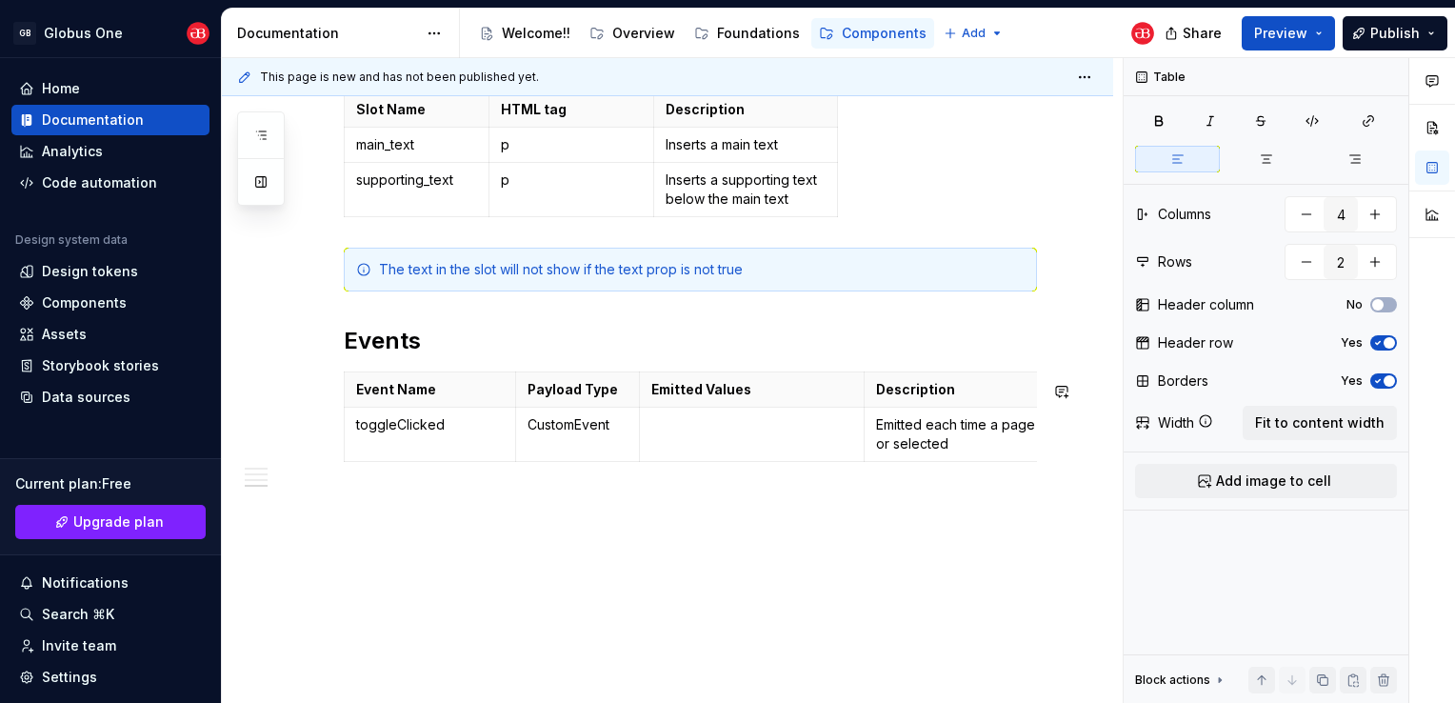
scroll to position [1470, 0]
click at [843, 436] on p "Emits a boolean when the toggle component is checked" at bounding box center [752, 434] width 202 height 38
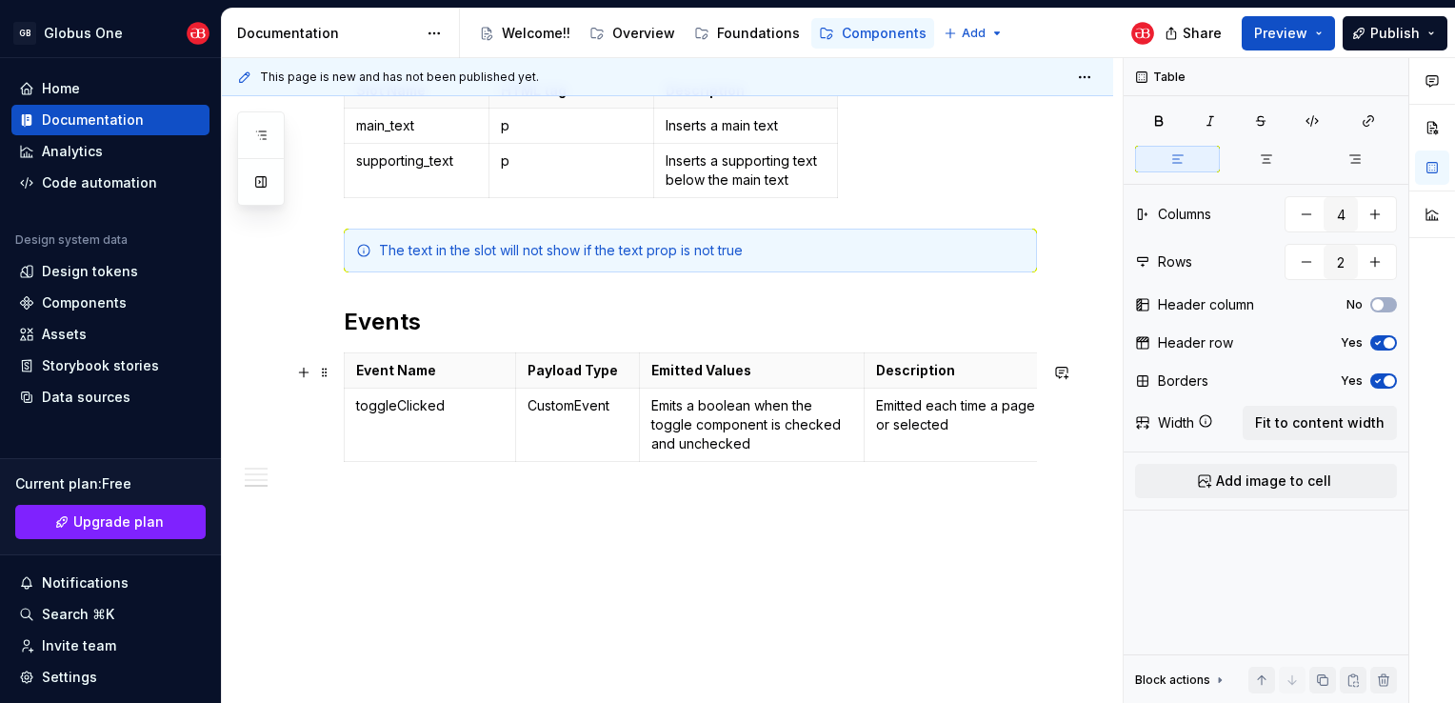
scroll to position [0, 105]
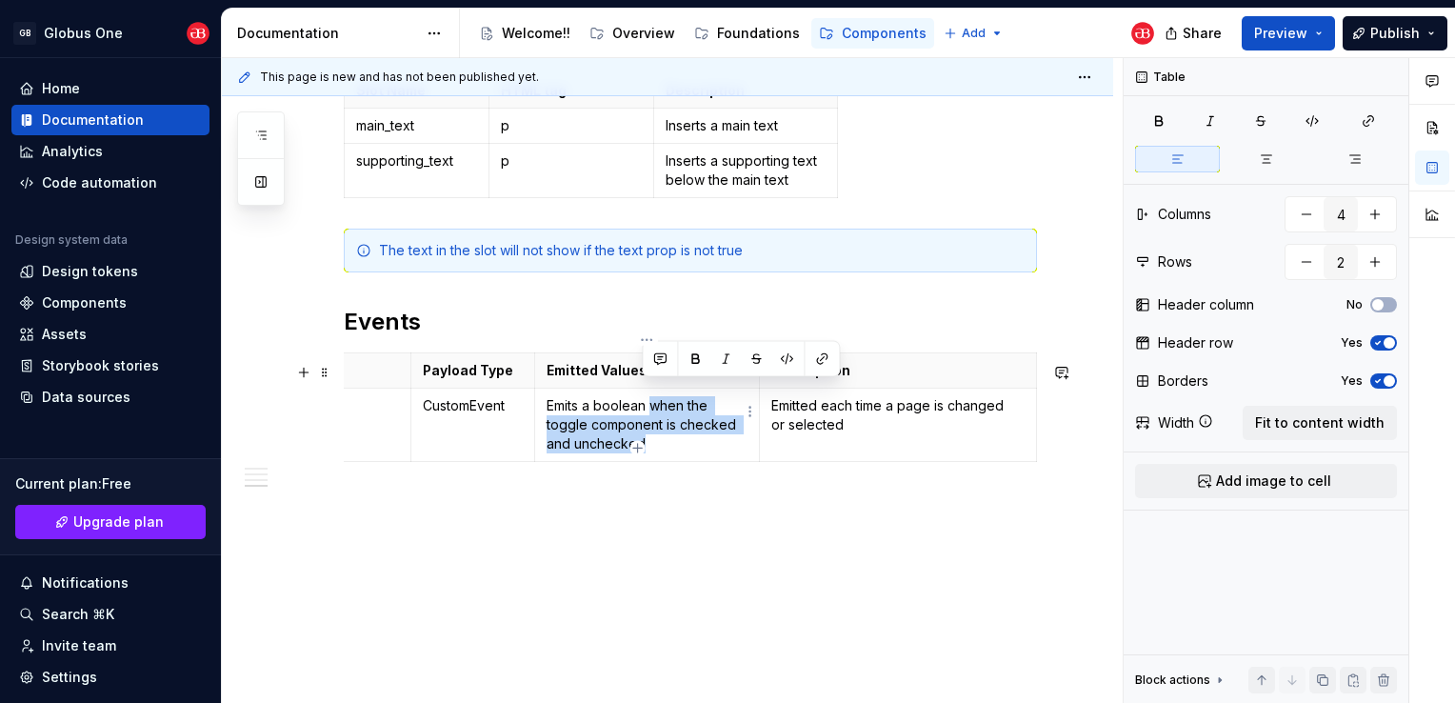
drag, startPoint x: 648, startPoint y: 391, endPoint x: 651, endPoint y: 425, distance: 33.5
click at [651, 425] on p "Emits a boolean when the toggle component is checked and unchecked" at bounding box center [648, 424] width 202 height 57
copy p "when the toggle component is checked and unchecked"
click at [875, 421] on td "Emitted each time a page is changed or selected" at bounding box center [898, 425] width 277 height 73
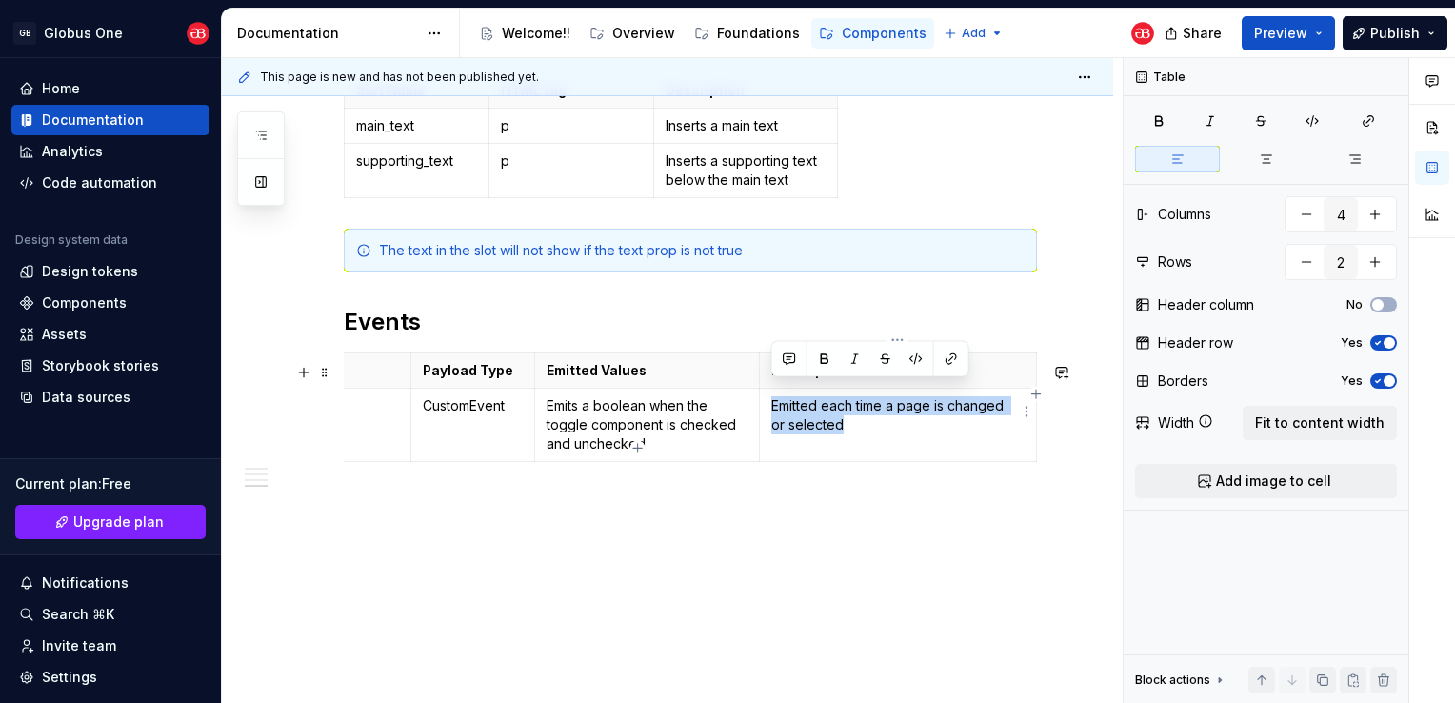
drag, startPoint x: 867, startPoint y: 418, endPoint x: 773, endPoint y: 390, distance: 97.3
click at [773, 396] on p "Emitted each time a page is changed or selected" at bounding box center [897, 415] width 253 height 38
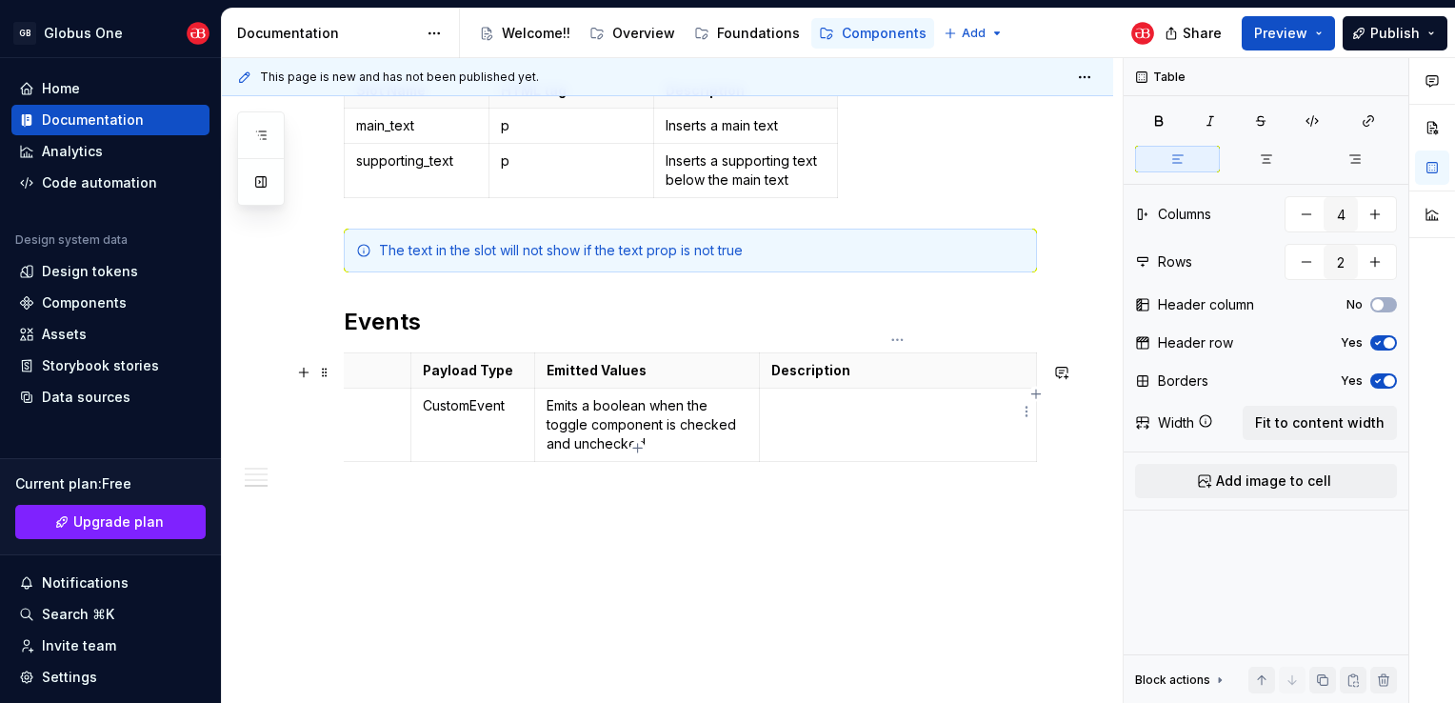
click at [872, 402] on td at bounding box center [898, 425] width 277 height 73
click at [1283, 44] on button "Preview" at bounding box center [1288, 33] width 93 height 34
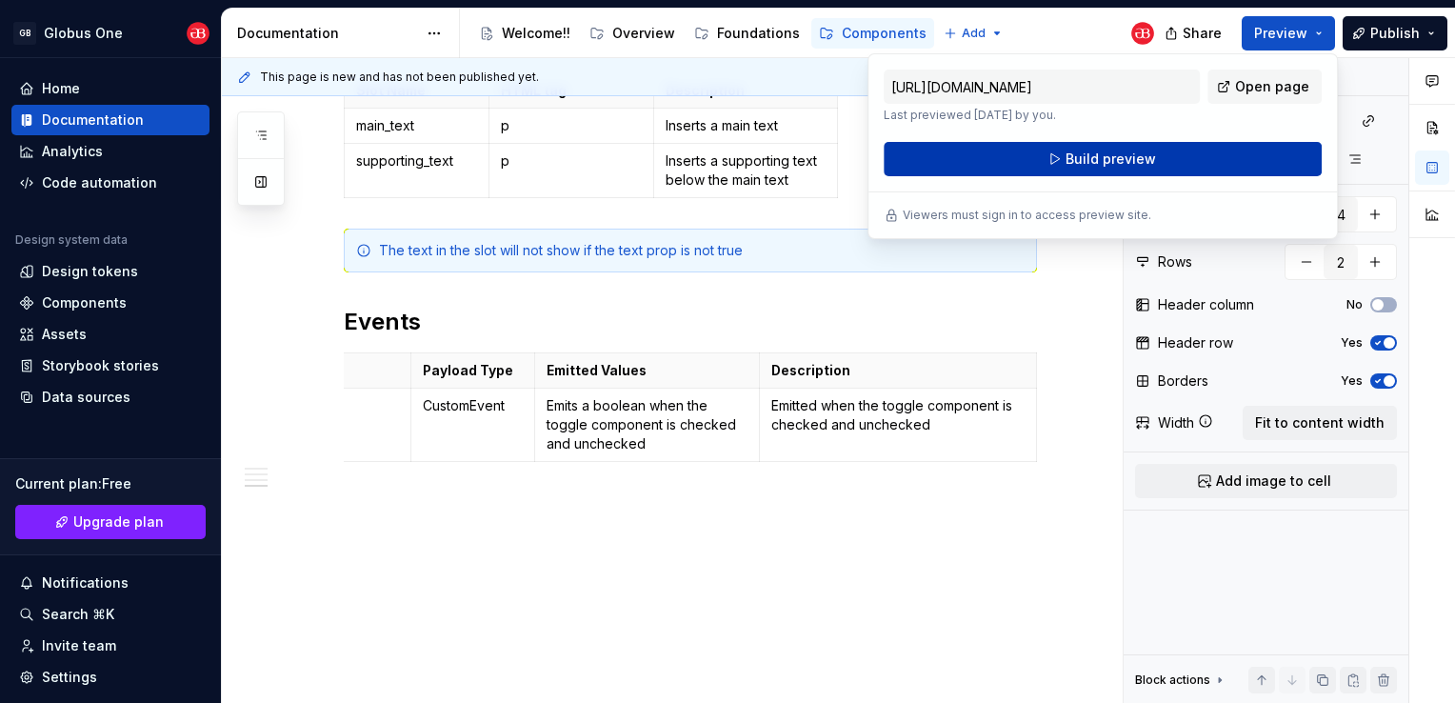
drag, startPoint x: 1284, startPoint y: 44, endPoint x: 1192, endPoint y: 156, distance: 144.8
click at [1192, 156] on button "Build preview" at bounding box center [1103, 159] width 438 height 34
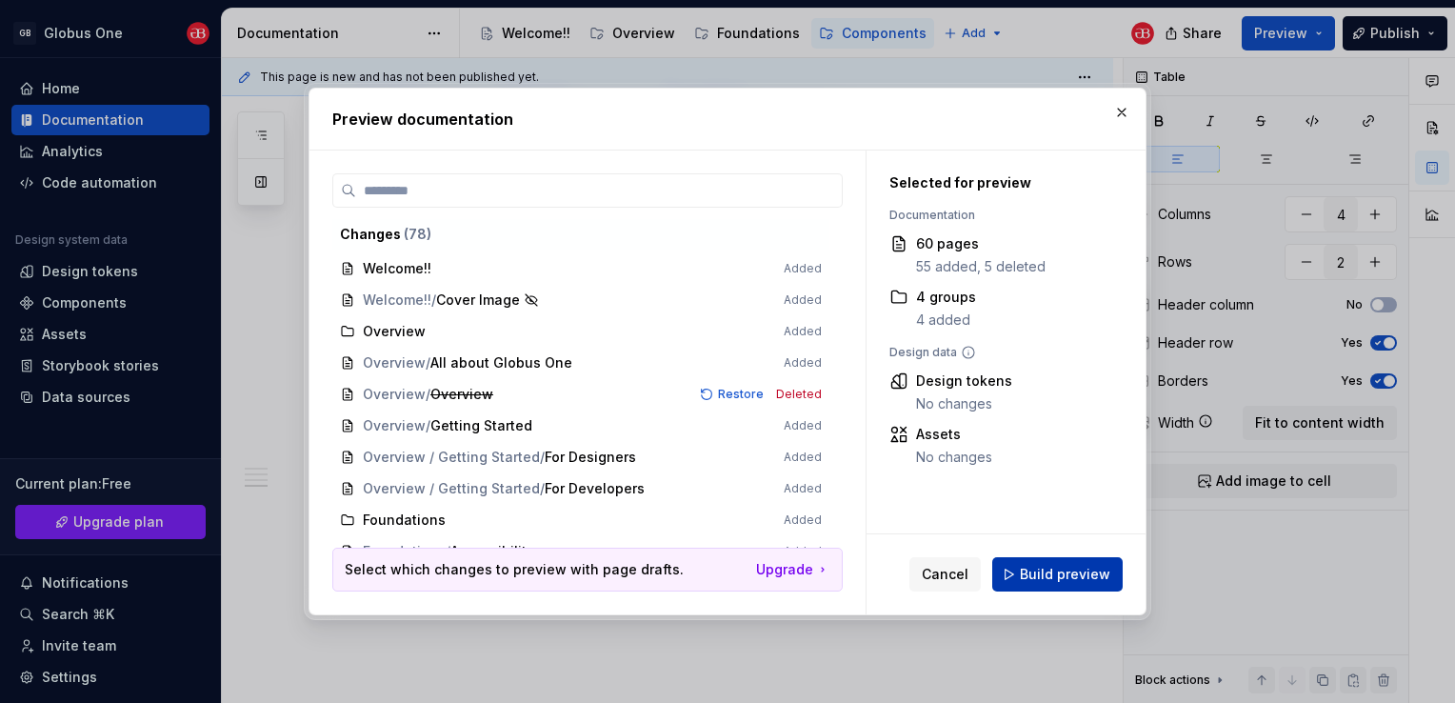
click at [1007, 565] on button "Build preview" at bounding box center [1057, 574] width 130 height 34
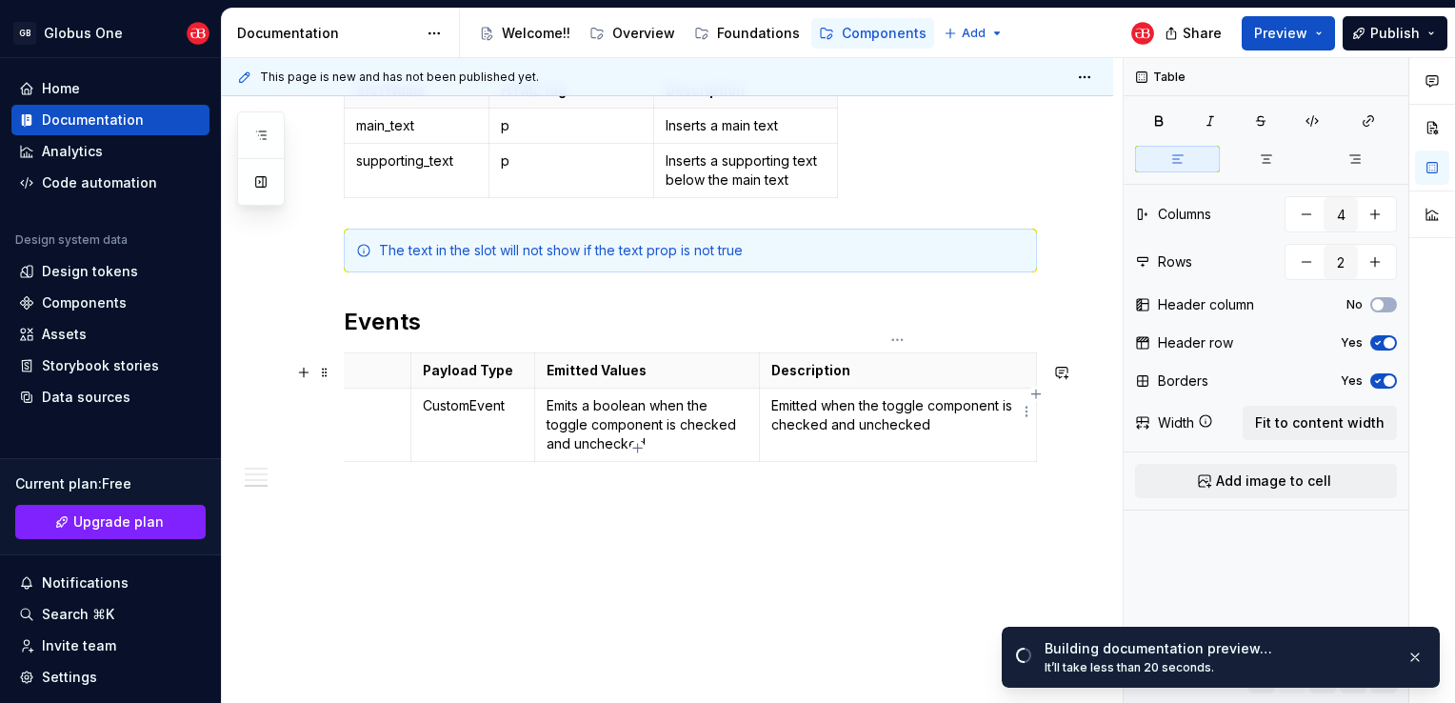
click at [946, 425] on td "Emitted when the toggle component is checked and unchecked" at bounding box center [898, 425] width 277 height 73
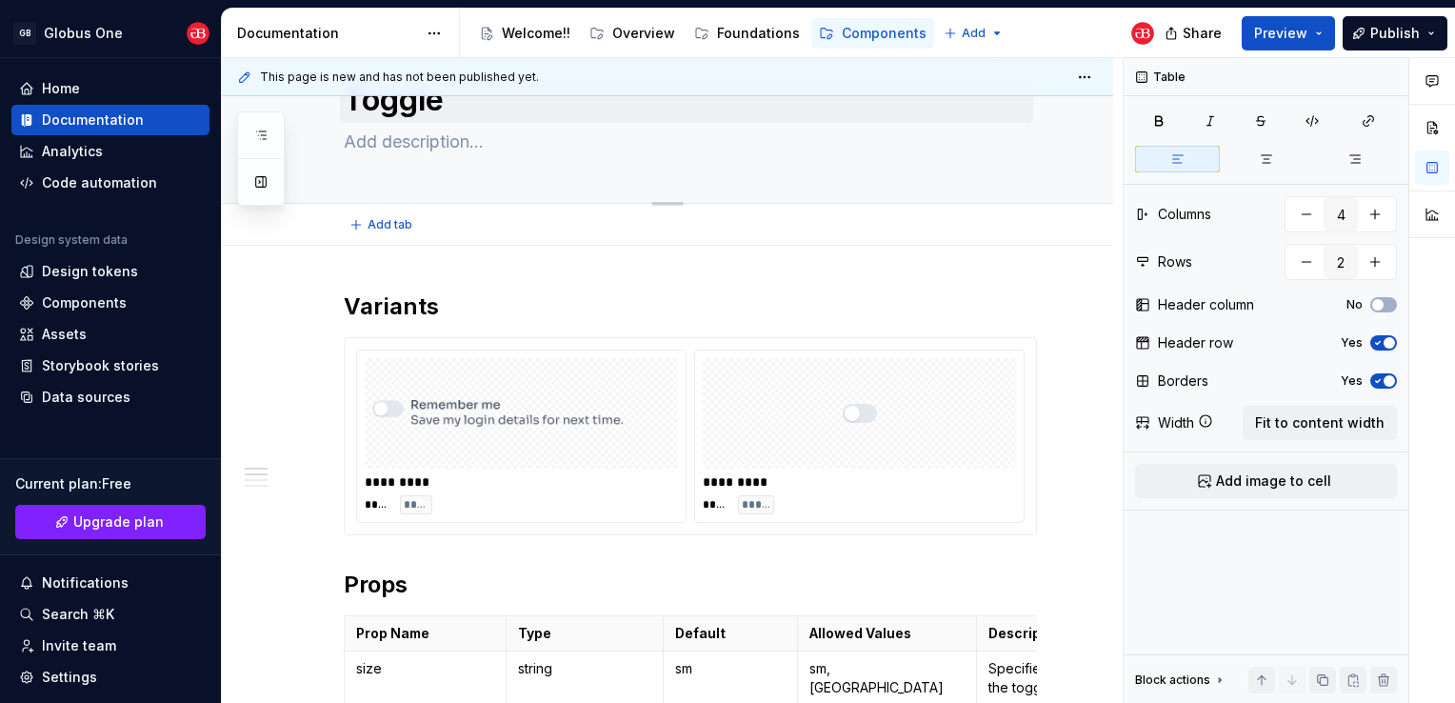
scroll to position [0, 0]
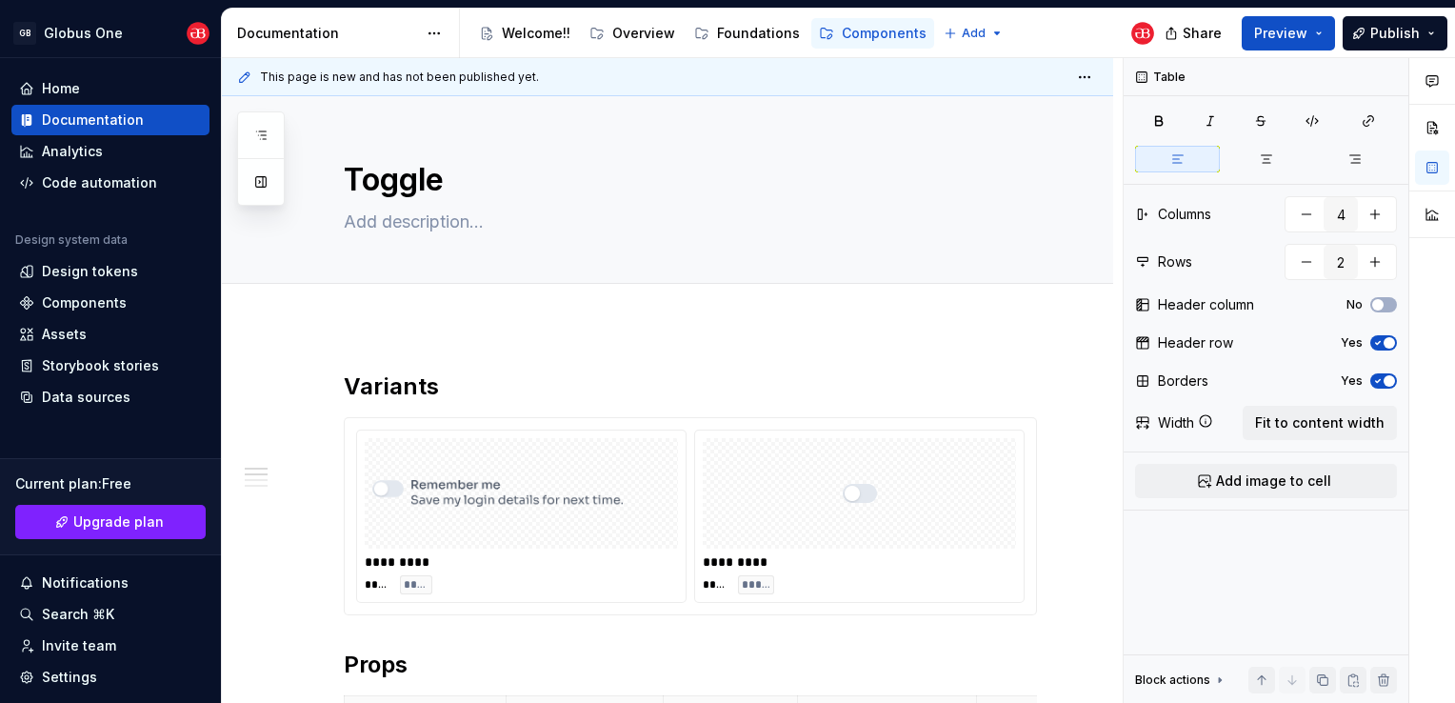
type textarea "*"
